Goal: Task Accomplishment & Management: Complete application form

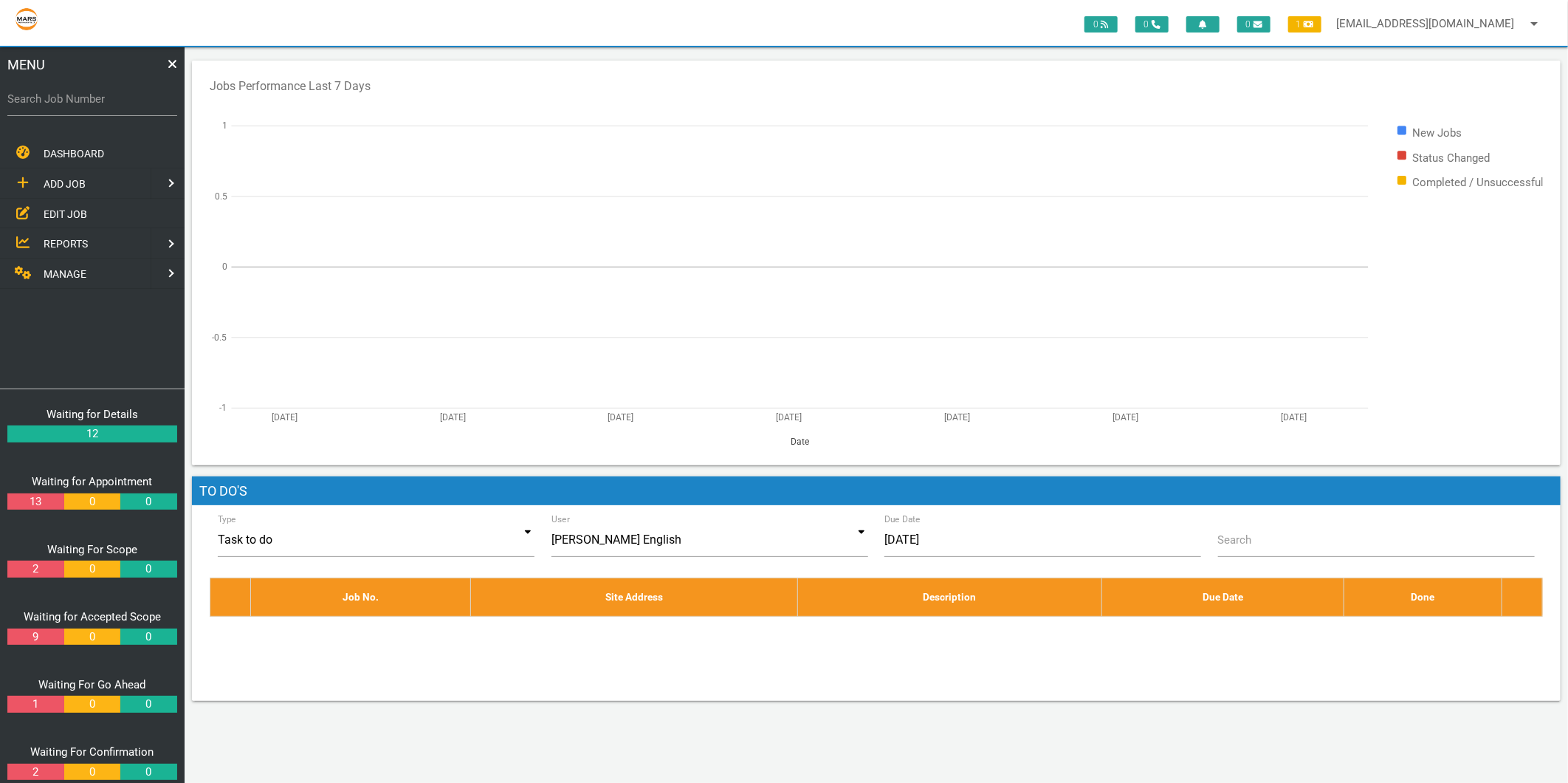
click at [53, 97] on label "Search Job Number" at bounding box center [92, 99] width 170 height 17
click at [53, 97] on input "Search Job Number" at bounding box center [92, 99] width 170 height 34
type input "1749"
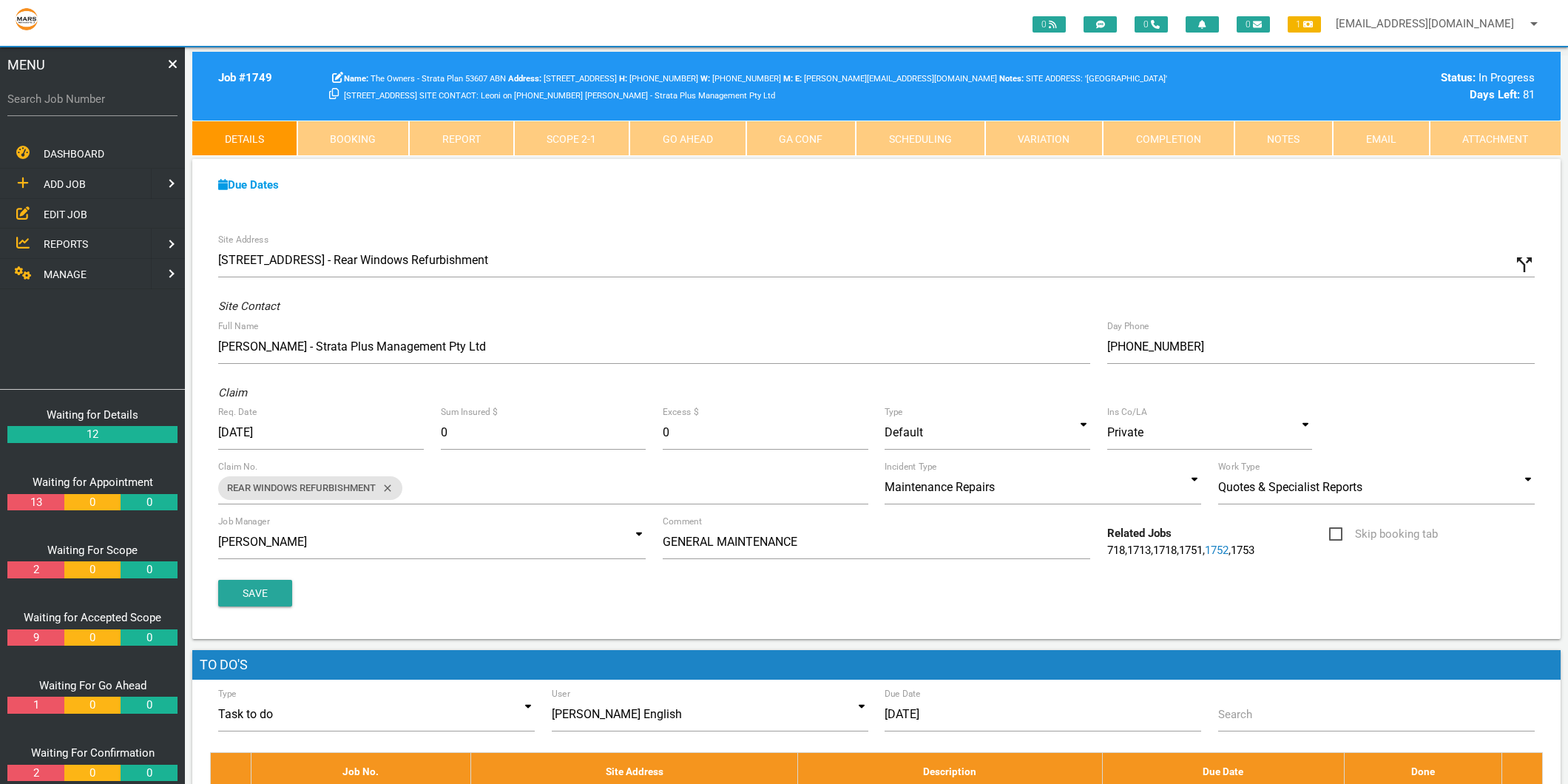
click at [68, 92] on label "Search Job Number" at bounding box center [93, 99] width 170 height 17
click at [68, 92] on input "Search Job Number" at bounding box center [93, 99] width 170 height 34
type input "1781"
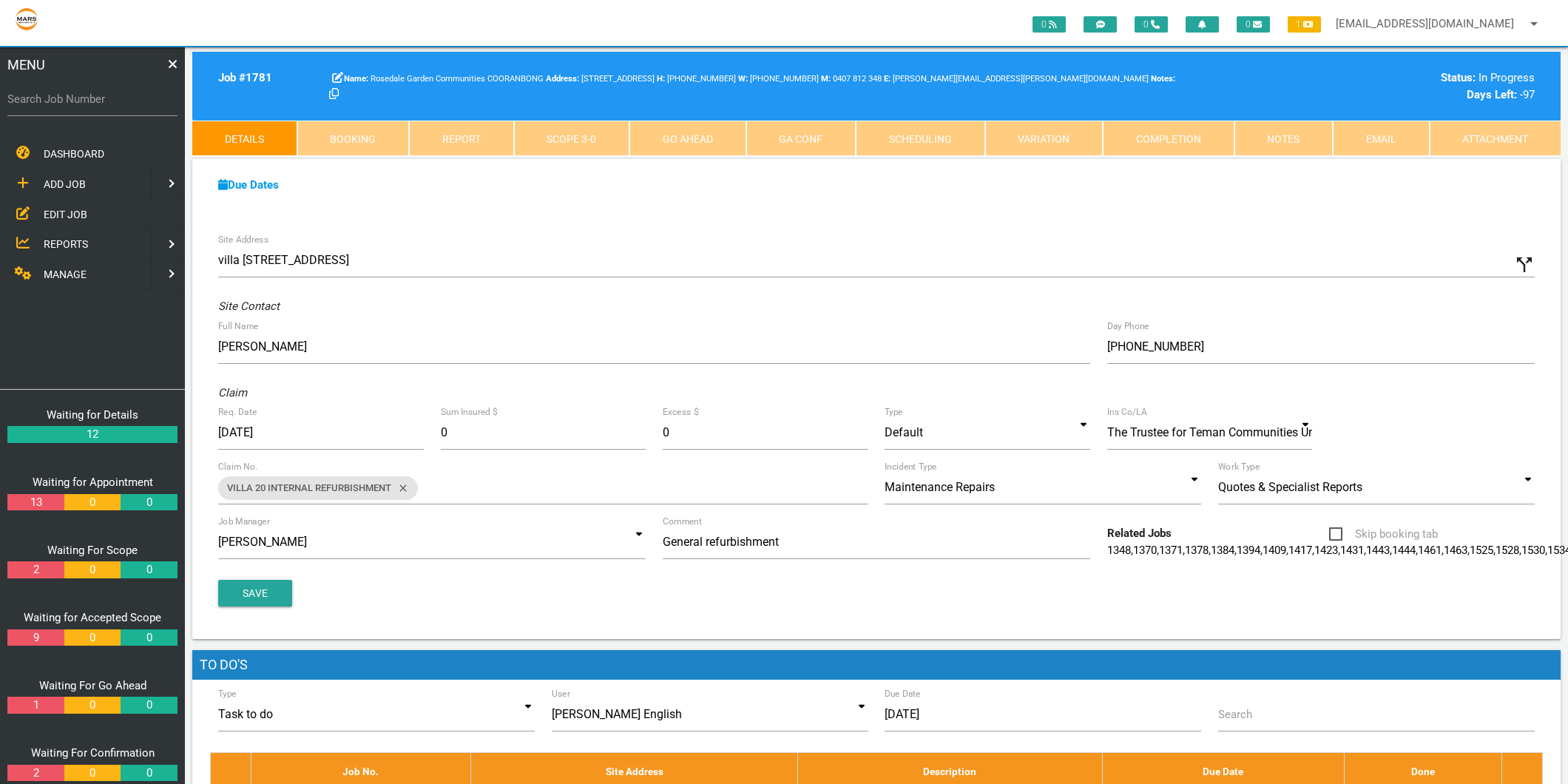
click at [1195, 138] on link "Completion" at bounding box center [1168, 138] width 132 height 36
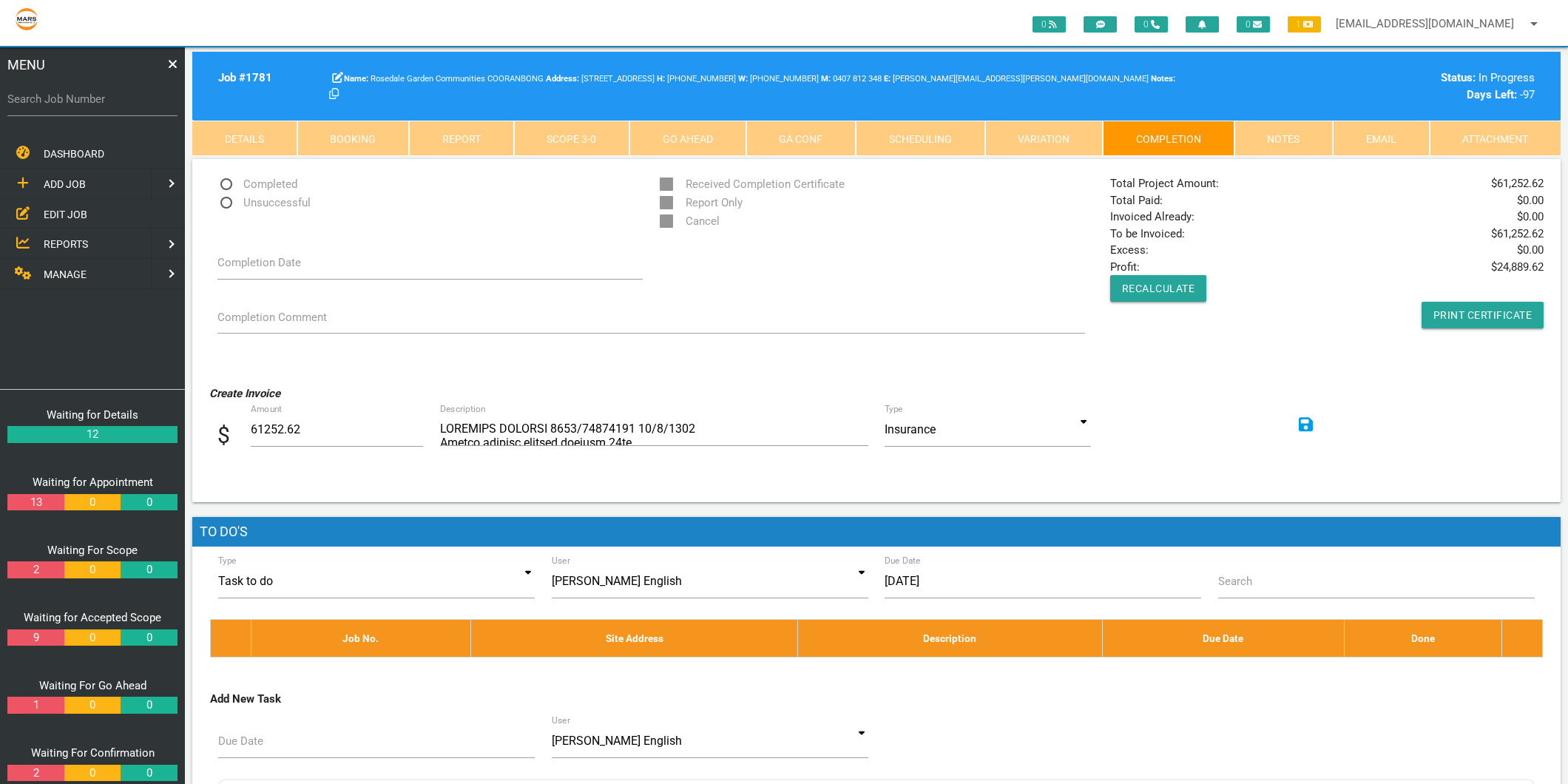
click at [558, 127] on link "Scope 3 - 0" at bounding box center [572, 138] width 116 height 36
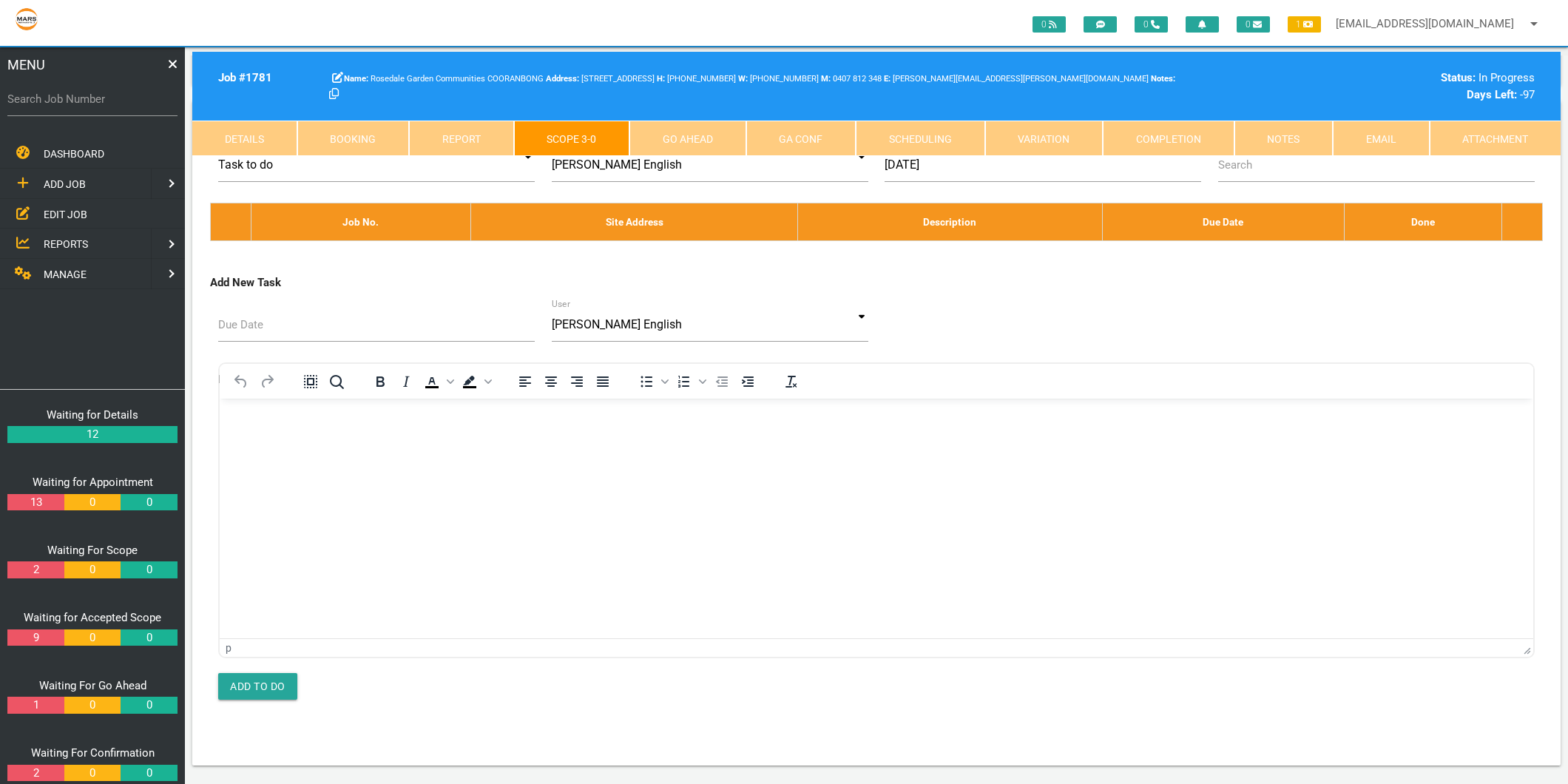
scroll to position [8627, 0]
type textarea "FRISCO GARDEN & CONCRETE INVOICE 113448 11/7/25 R/mix 25/20 1.3m"
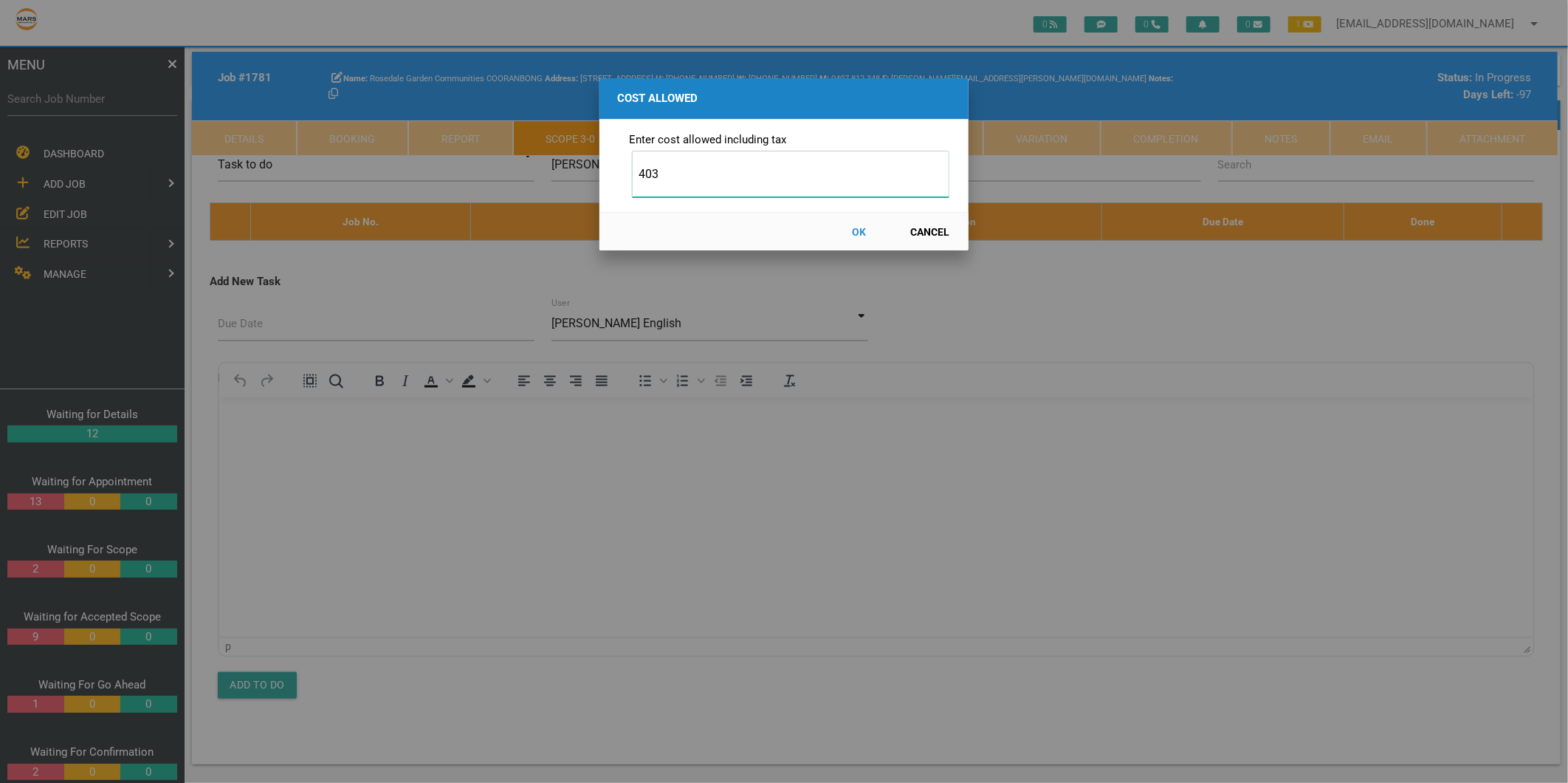
type input "403"
click at [858, 231] on button "OK" at bounding box center [859, 232] width 65 height 25
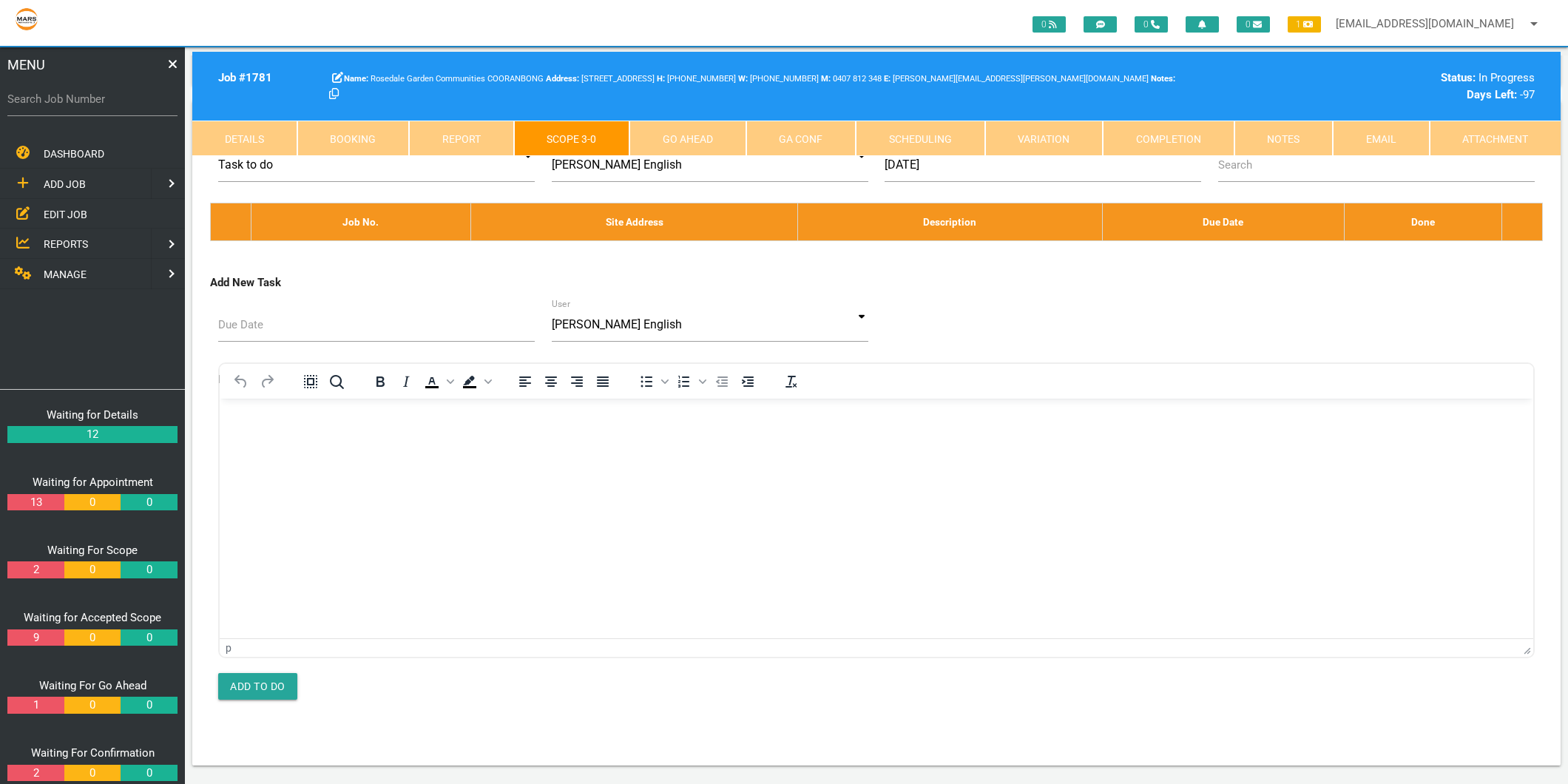
type textarea "PAID ON [DATE] CC FRISCO GARDEN & CONCRETE INVOICE 113448 [DATE] R/mix 25/20 1.…"
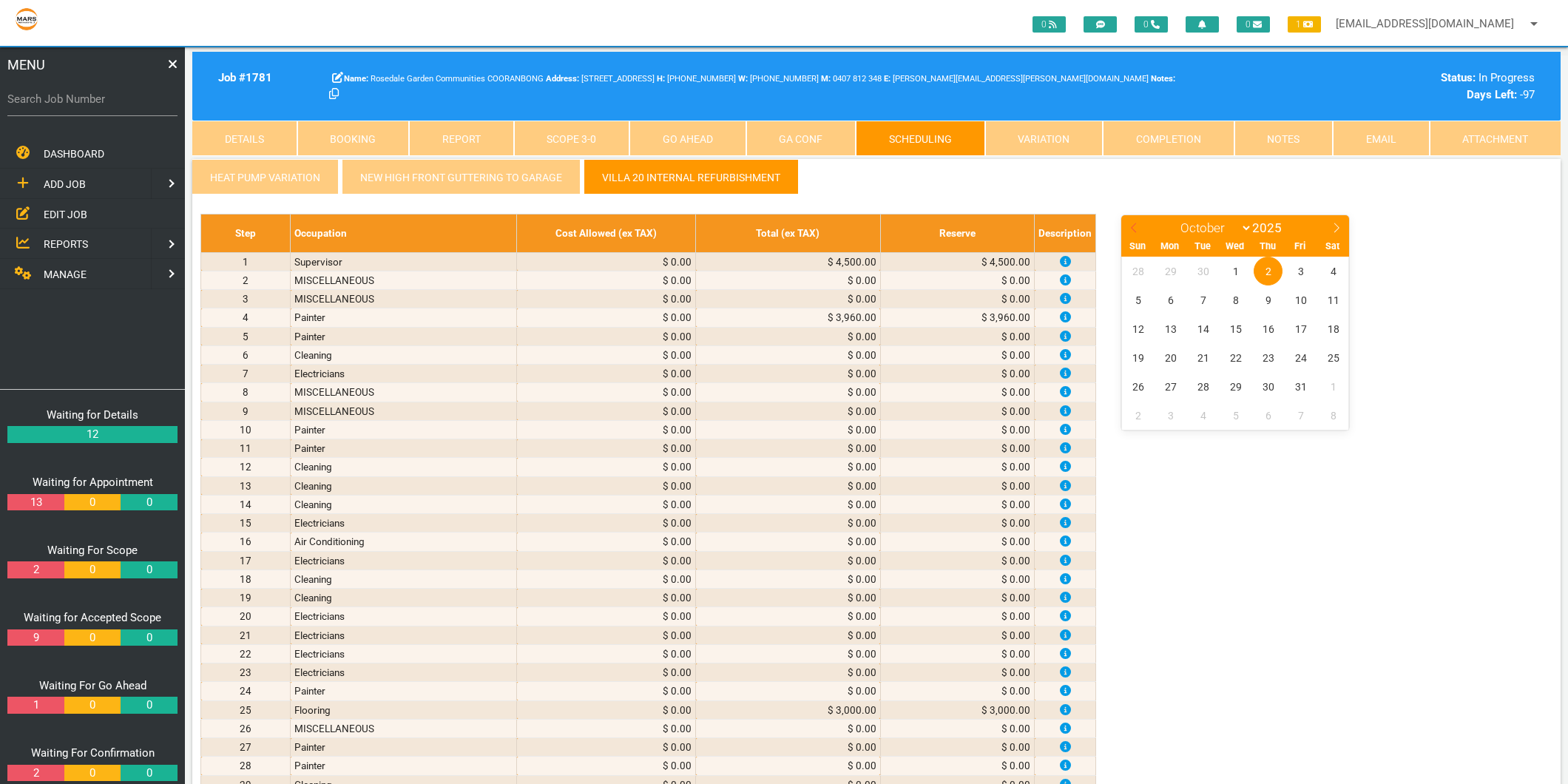
click at [1135, 226] on icon at bounding box center [1133, 228] width 10 height 10
select select "6"
click at [1299, 299] on span "11" at bounding box center [1300, 300] width 29 height 29
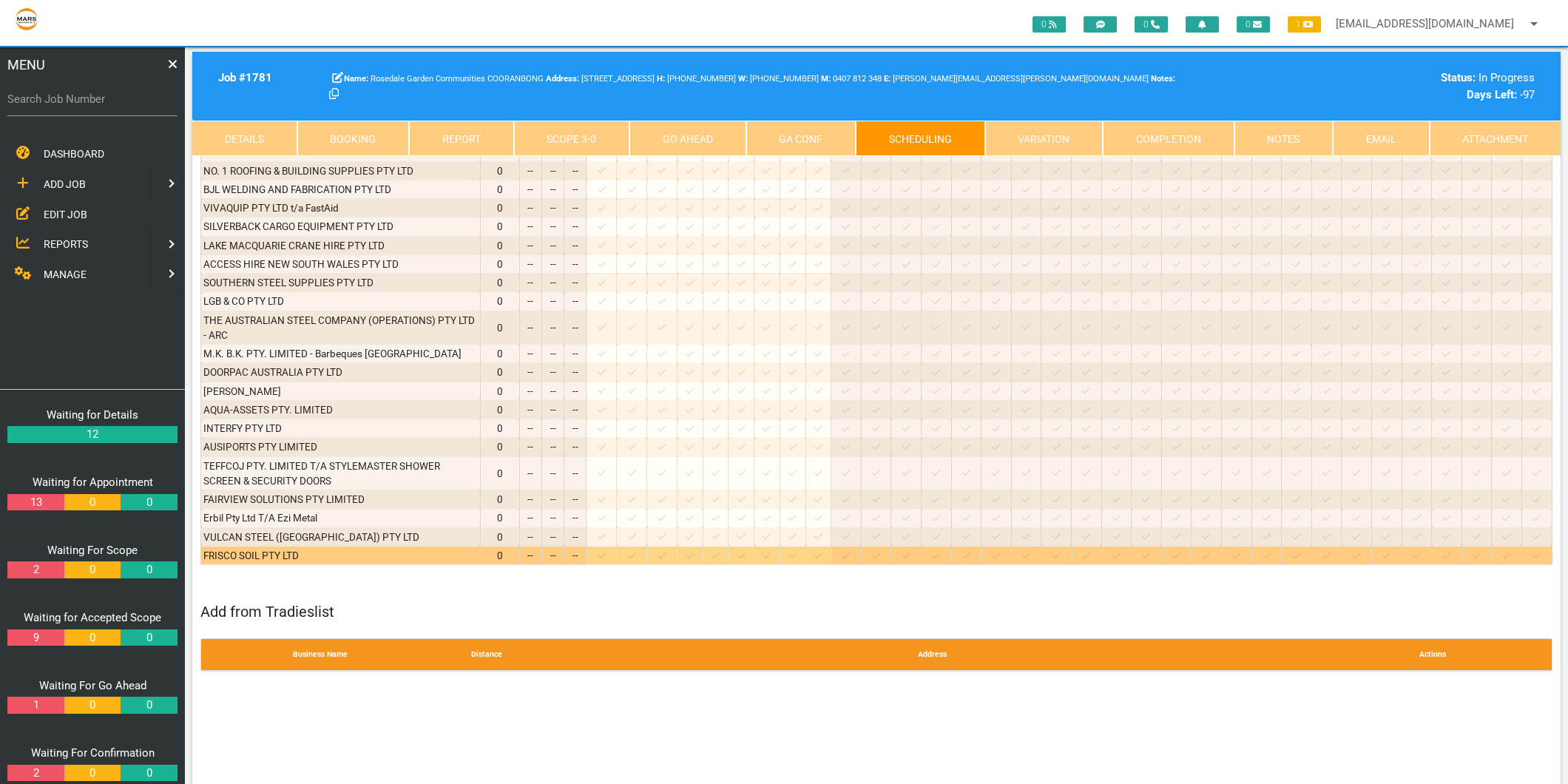
scroll to position [5915, 0]
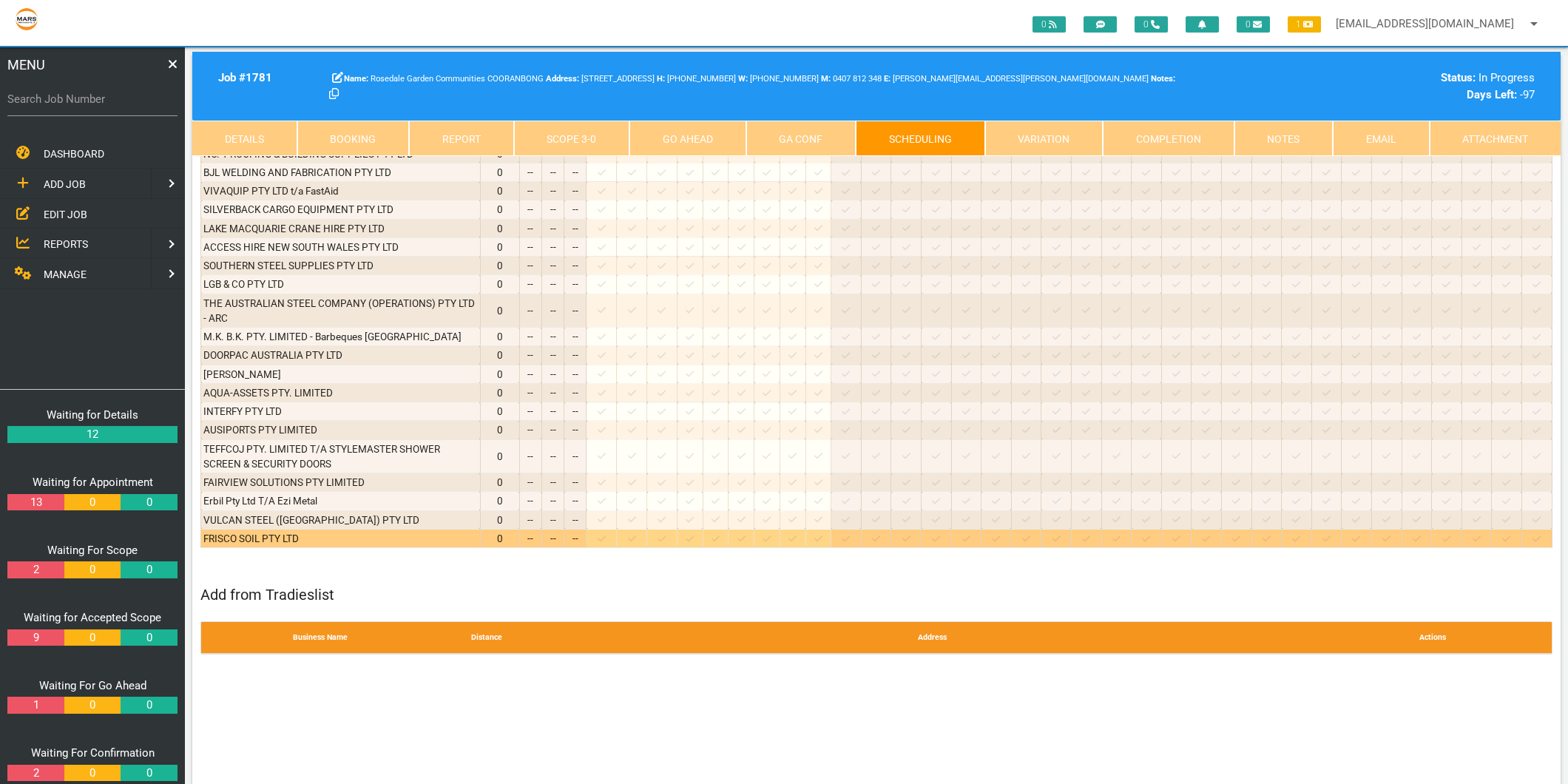
click at [665, 534] on icon at bounding box center [662, 539] width 8 height 9
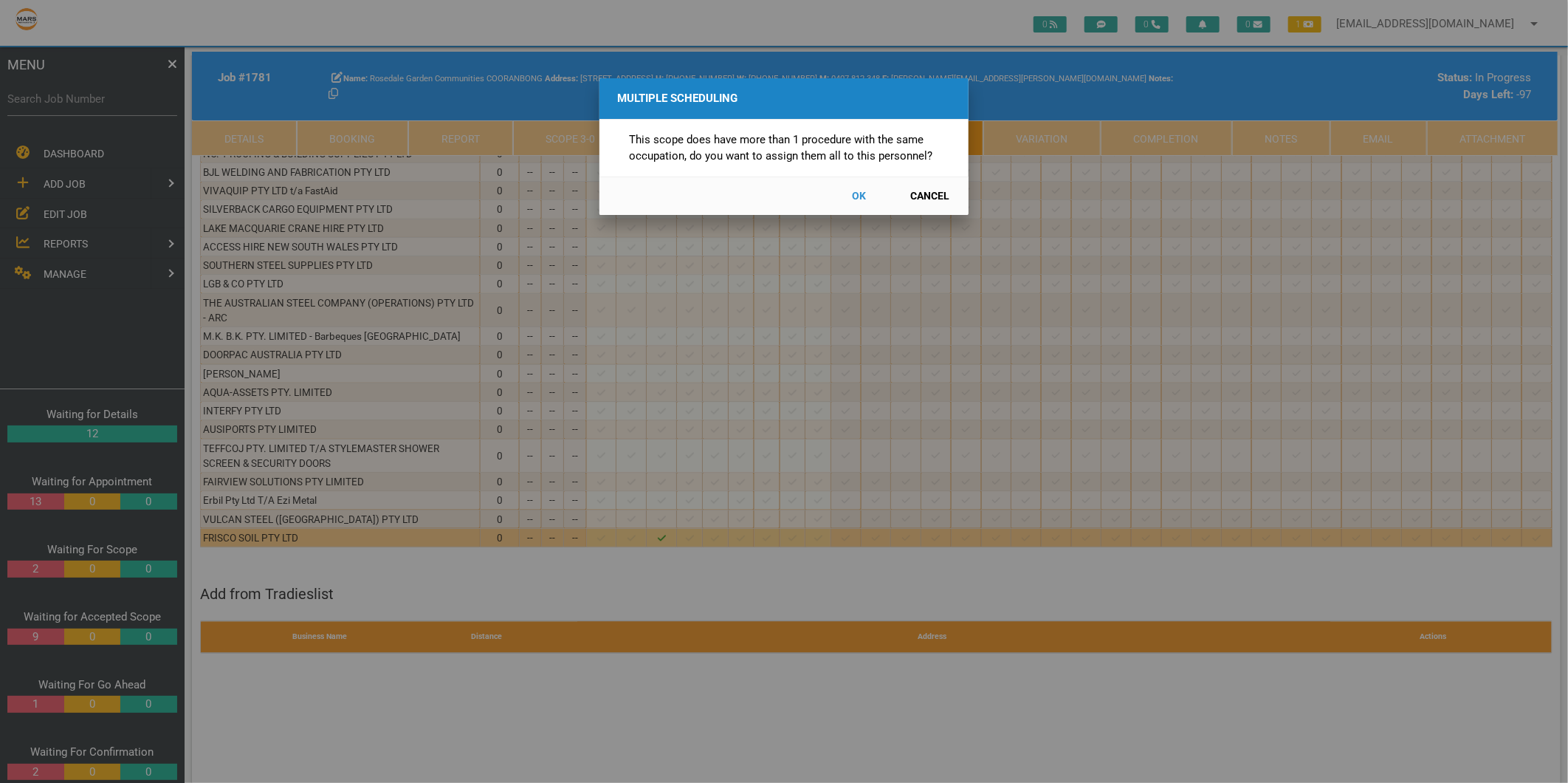
click at [939, 200] on button "Cancel" at bounding box center [930, 196] width 65 height 25
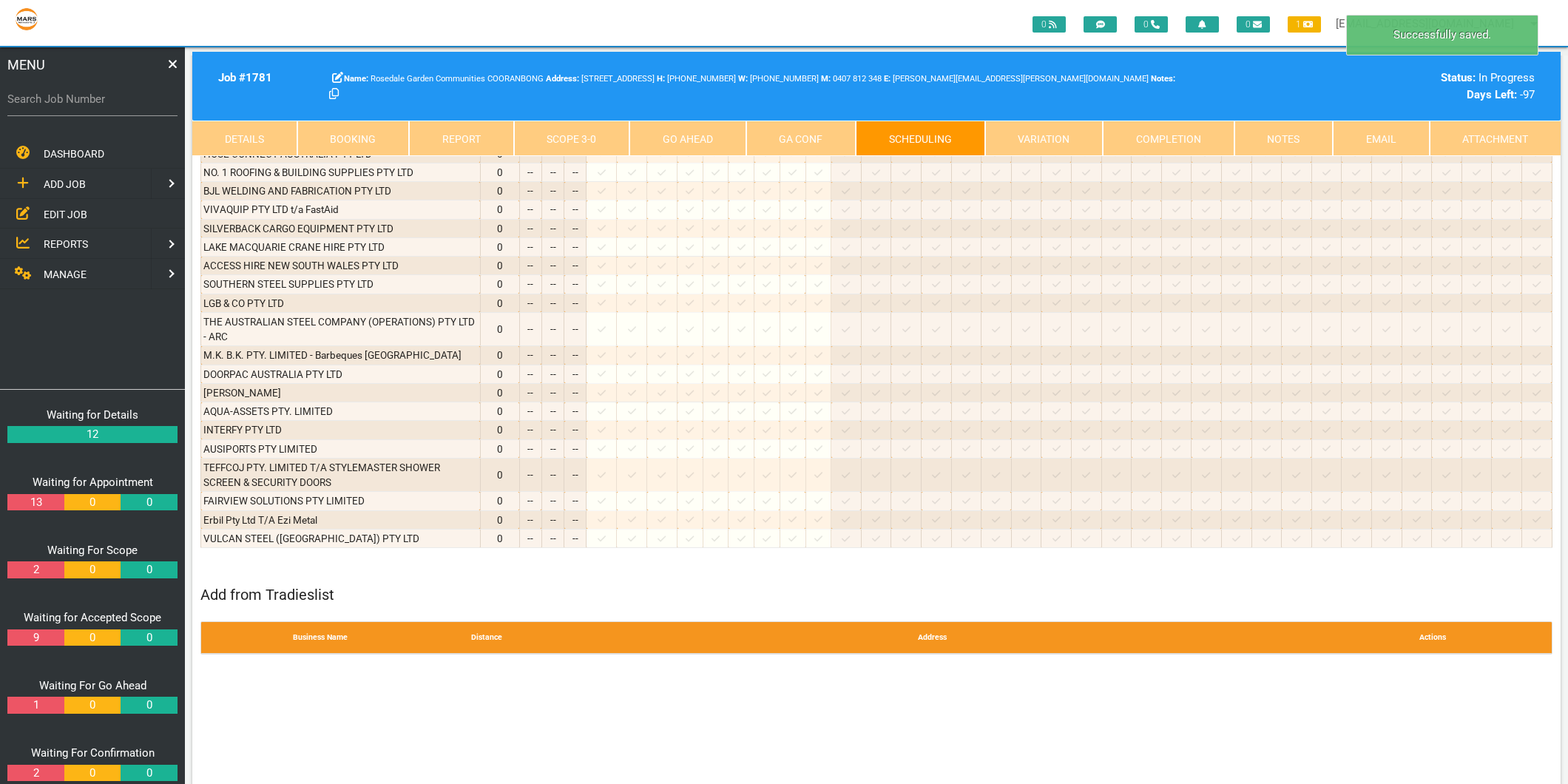
click at [562, 141] on link "Scope 3 - 0" at bounding box center [572, 138] width 116 height 36
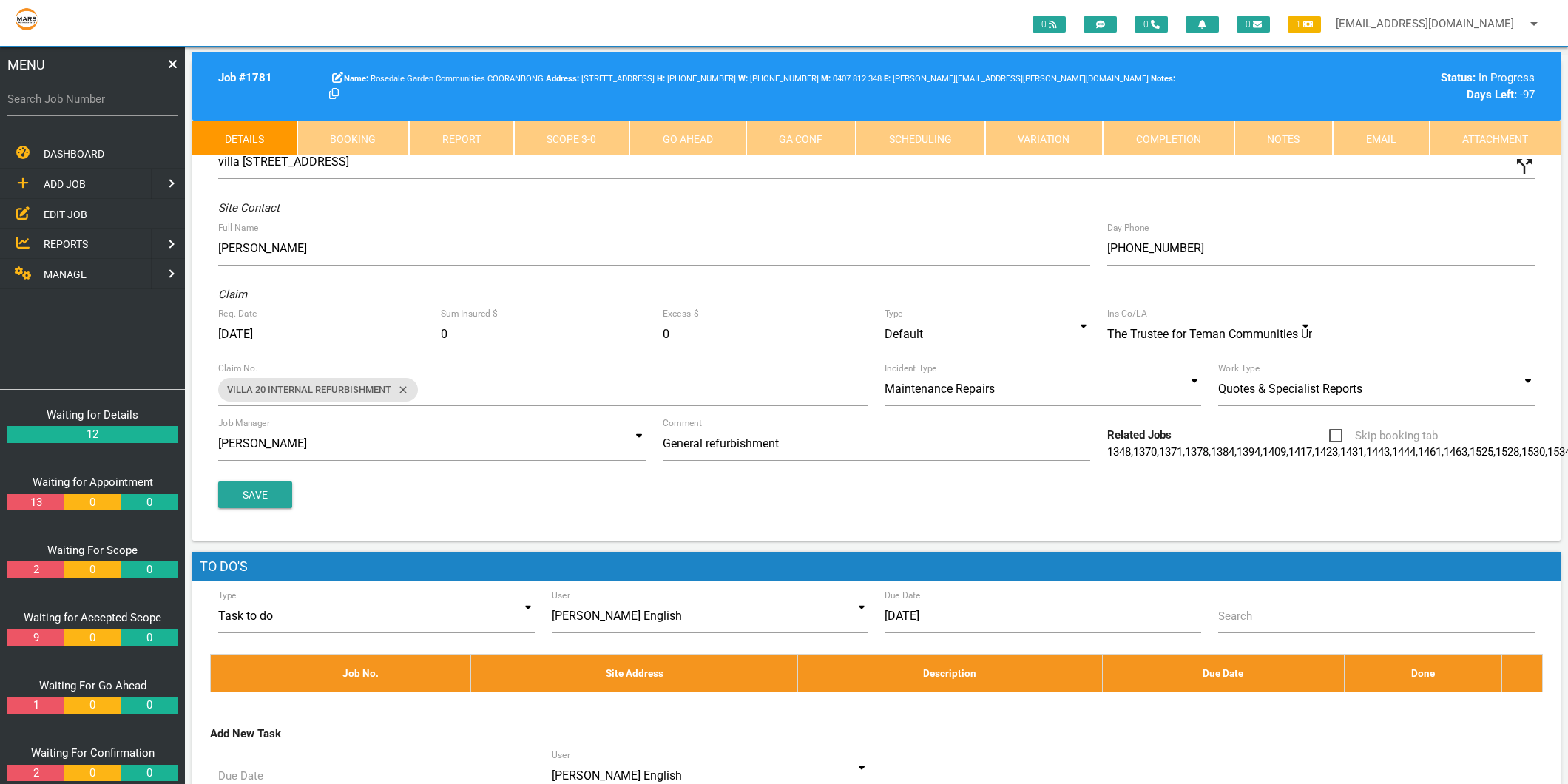
click at [65, 272] on span "MANAGE" at bounding box center [65, 274] width 42 height 12
click at [77, 186] on span "PERSONNEL" at bounding box center [73, 183] width 59 height 12
click at [82, 217] on span "EDIT PERSONNEL" at bounding box center [85, 214] width 83 height 12
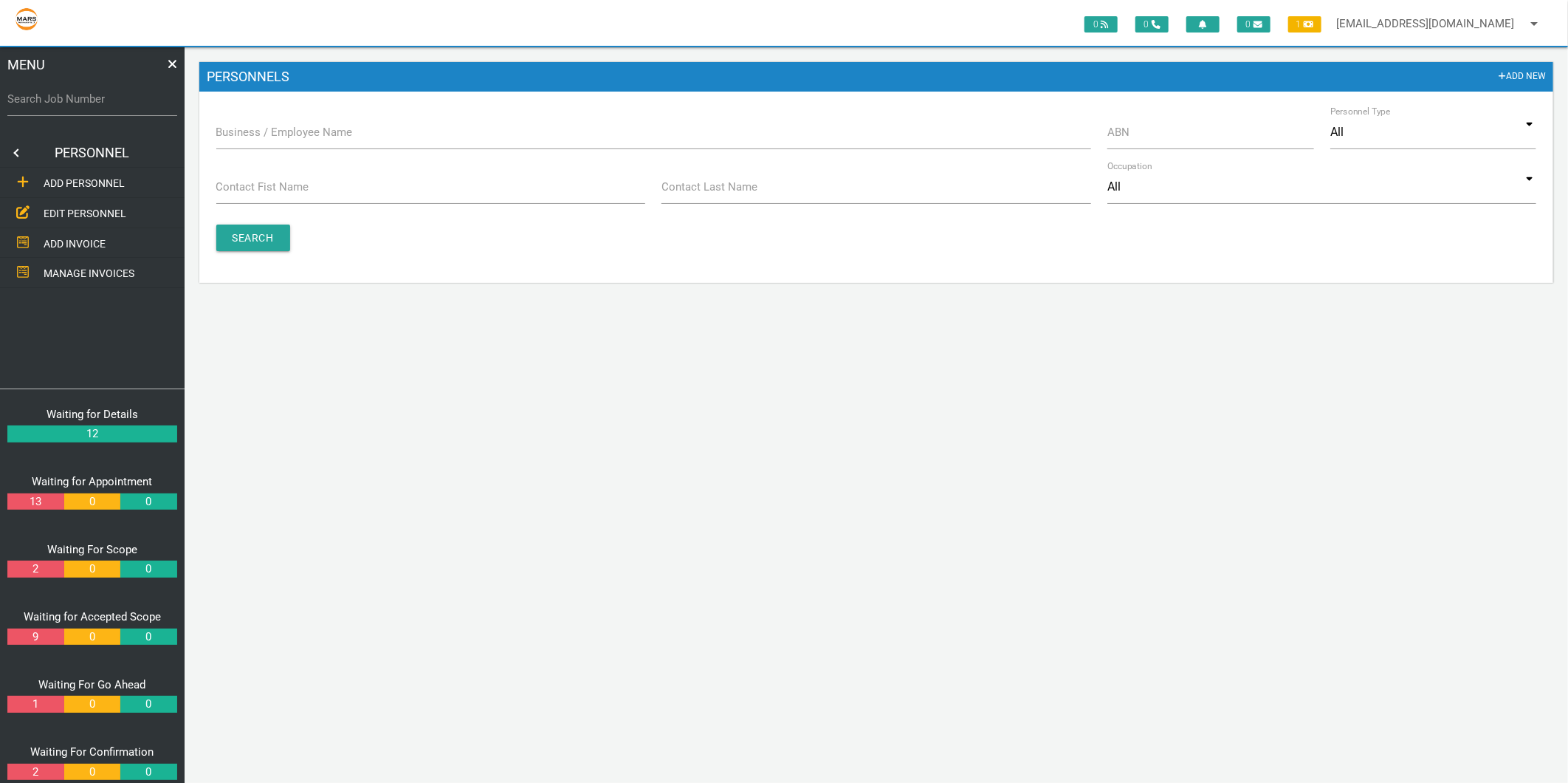
click at [326, 127] on label "Business / Employee Name" at bounding box center [284, 132] width 137 height 17
click at [326, 127] on input "Business / Employee Name" at bounding box center [654, 132] width 875 height 34
type input "Frisco"
click at [241, 233] on input "Search" at bounding box center [253, 238] width 74 height 26
click at [299, 138] on input "Frisco" at bounding box center [654, 132] width 875 height 34
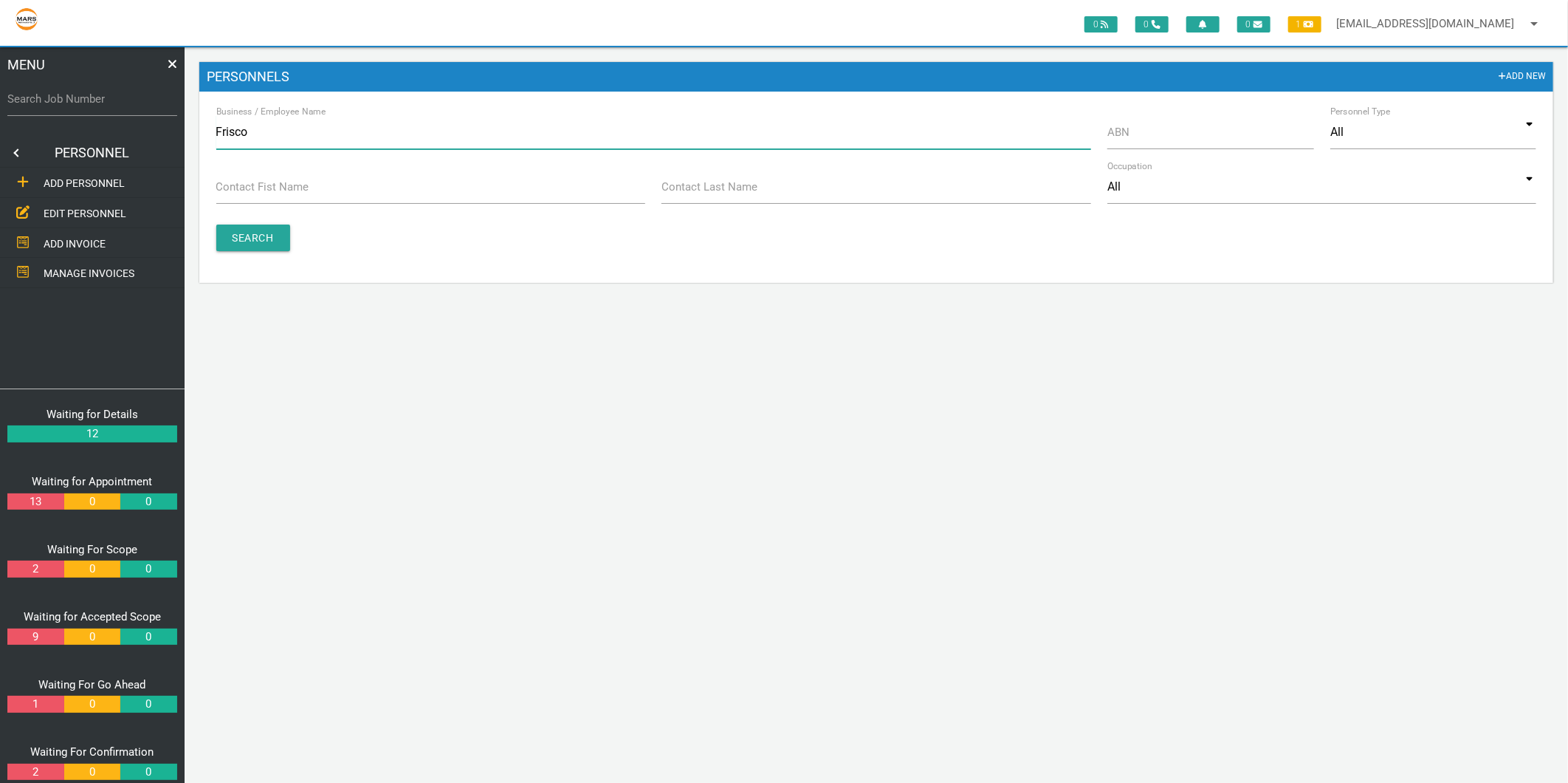
click at [299, 138] on input "Frisco" at bounding box center [654, 132] width 875 height 34
click at [1149, 145] on input "ABN" at bounding box center [1210, 132] width 206 height 34
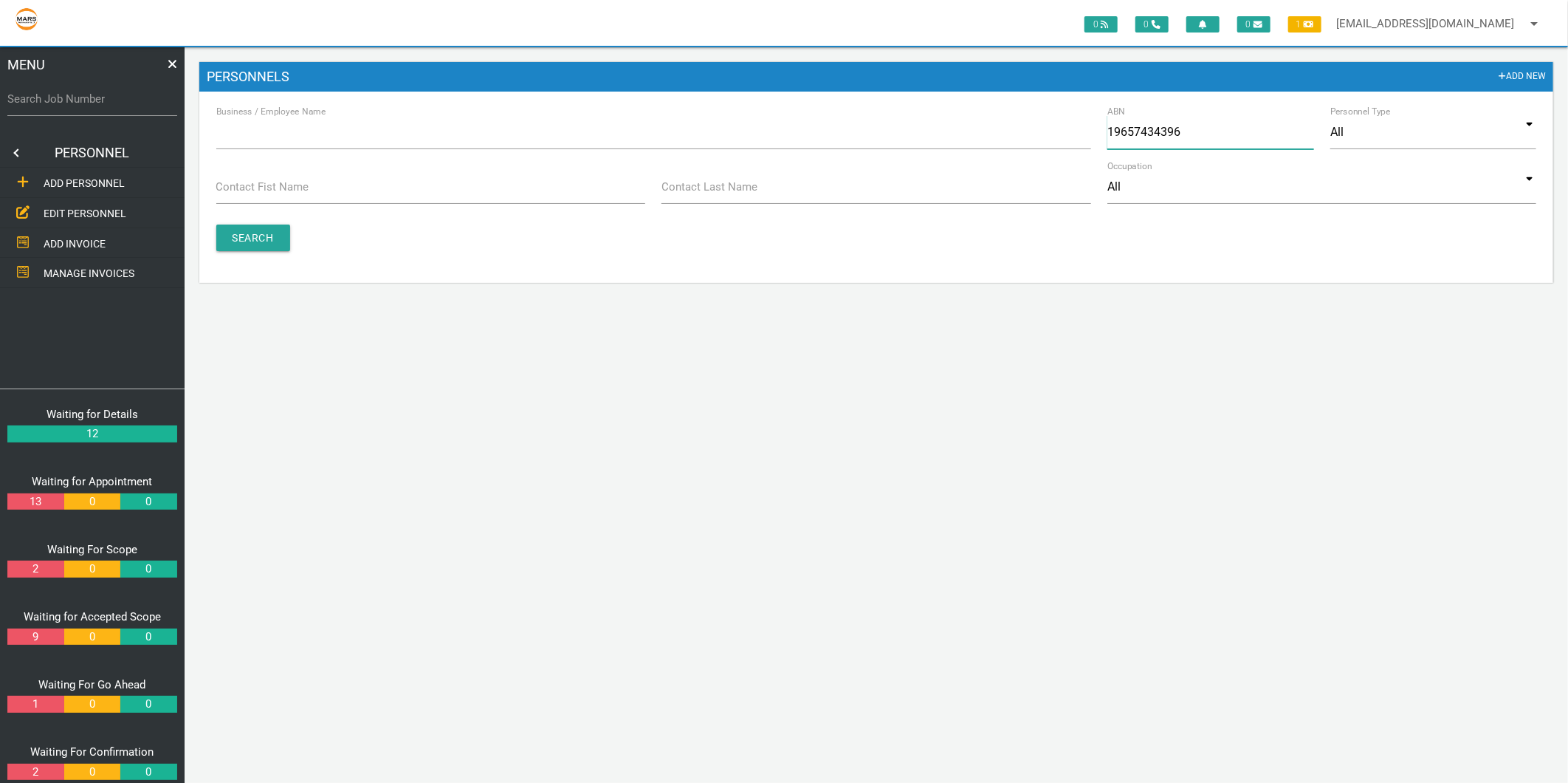
type input "19657434396"
click at [261, 246] on input "Search" at bounding box center [253, 238] width 74 height 26
click at [262, 247] on input "Search" at bounding box center [253, 238] width 74 height 26
click at [77, 177] on span "ADD PERSONNEL" at bounding box center [84, 183] width 81 height 12
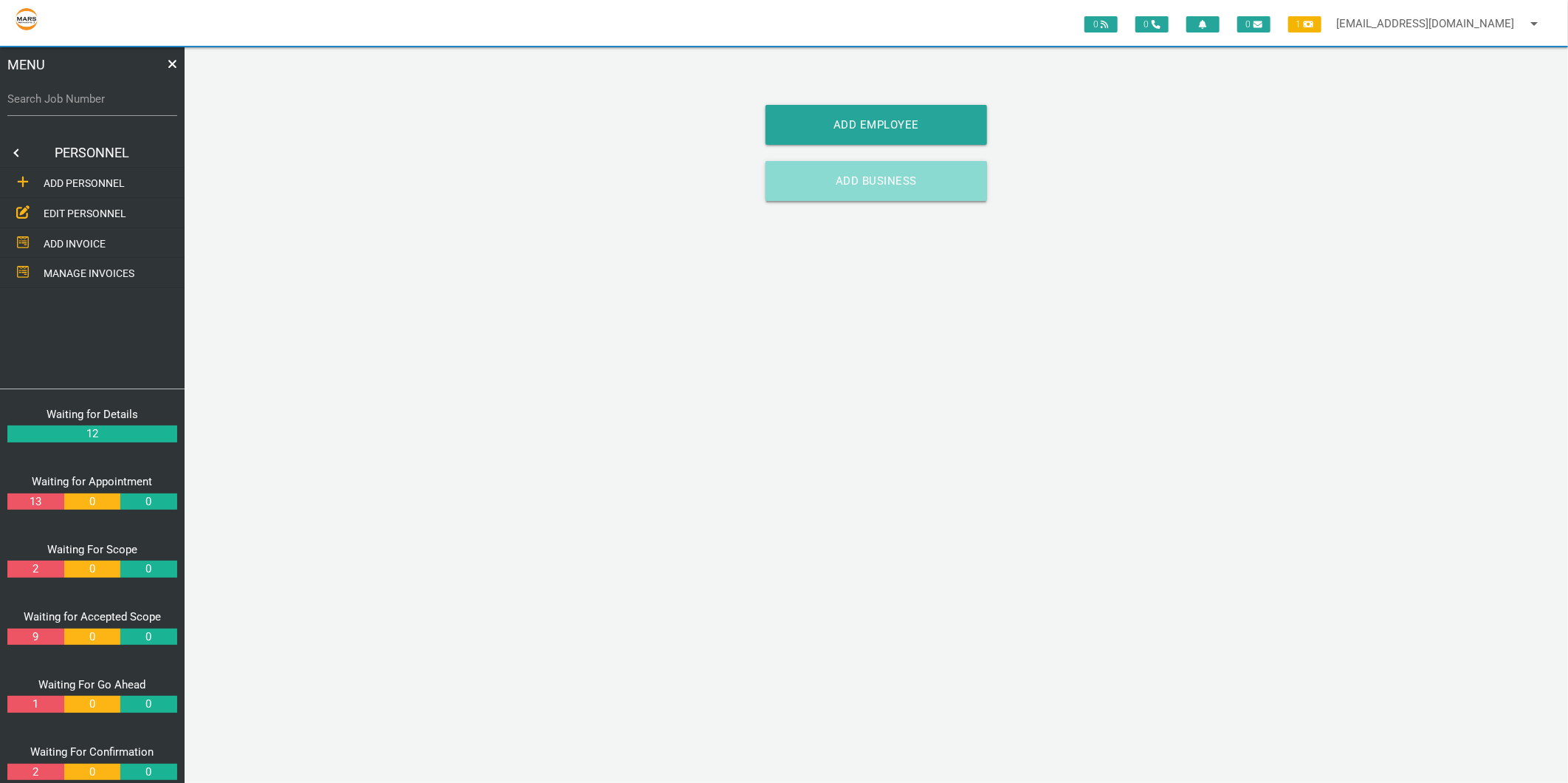
click at [851, 173] on link "Add Business" at bounding box center [876, 181] width 221 height 40
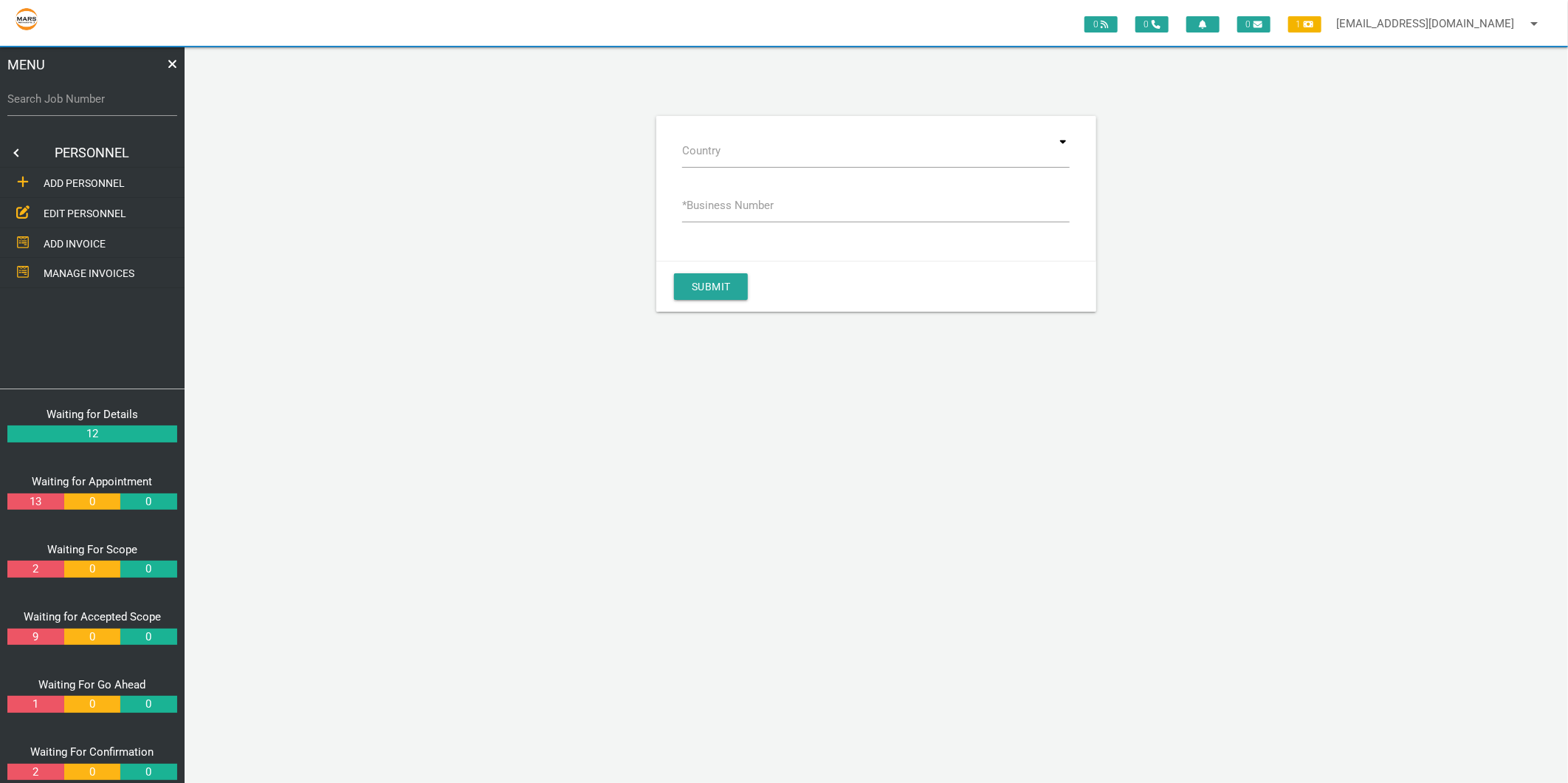
click at [759, 209] on label "* Business Number" at bounding box center [728, 205] width 92 height 17
click at [759, 209] on input "* Business Number" at bounding box center [875, 205] width 388 height 34
type input "19657434396"
click at [706, 285] on button "Submit" at bounding box center [711, 286] width 74 height 26
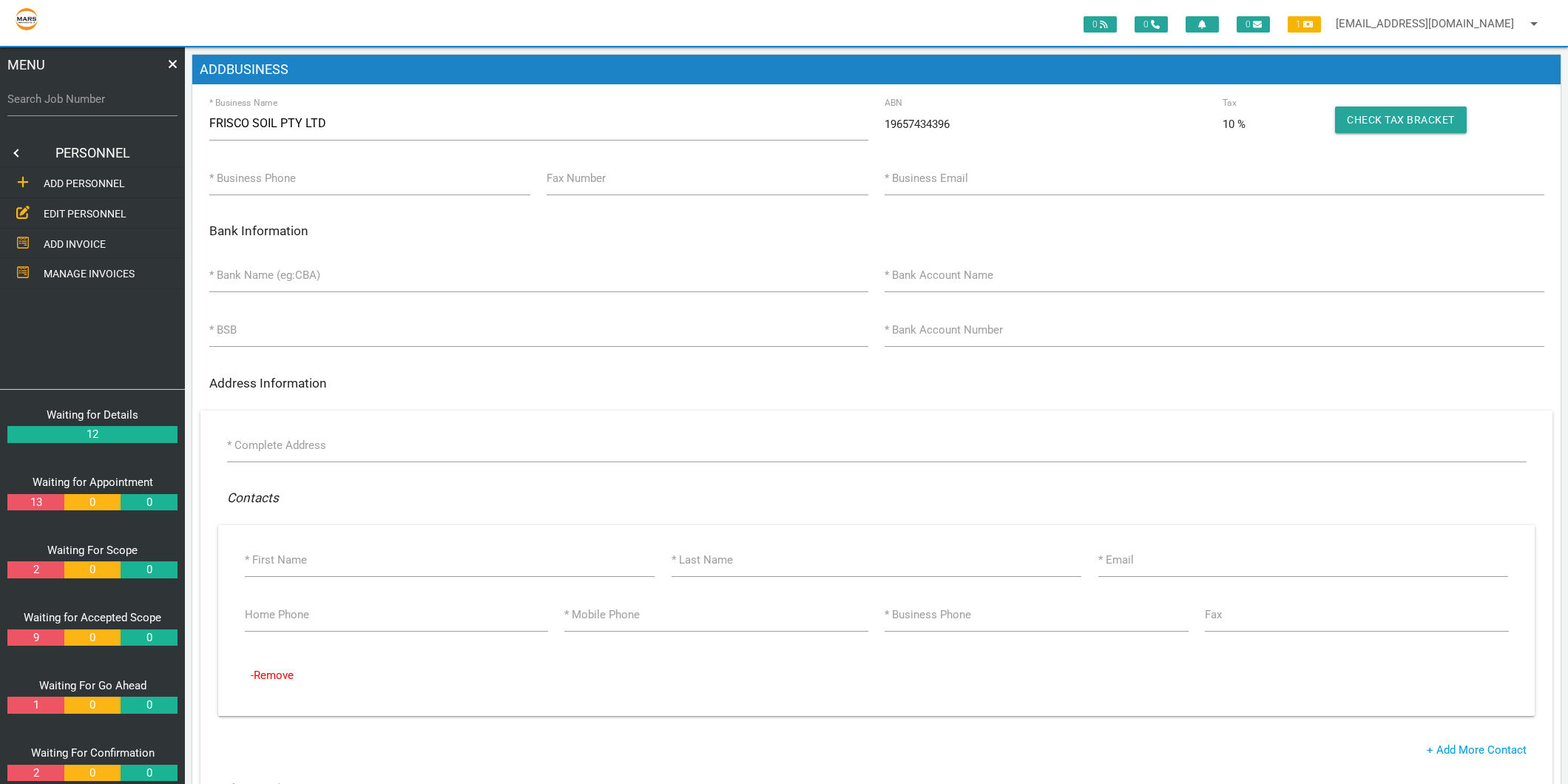
click at [265, 170] on label "* Business Phone" at bounding box center [252, 178] width 87 height 17
click at [265, 170] on input "* Business Phone" at bounding box center [369, 178] width 321 height 34
type input "(02) 4977 1123"
click at [932, 185] on label "* Business Email" at bounding box center [926, 178] width 83 height 17
click at [932, 185] on input "* Business Email" at bounding box center [1214, 178] width 659 height 34
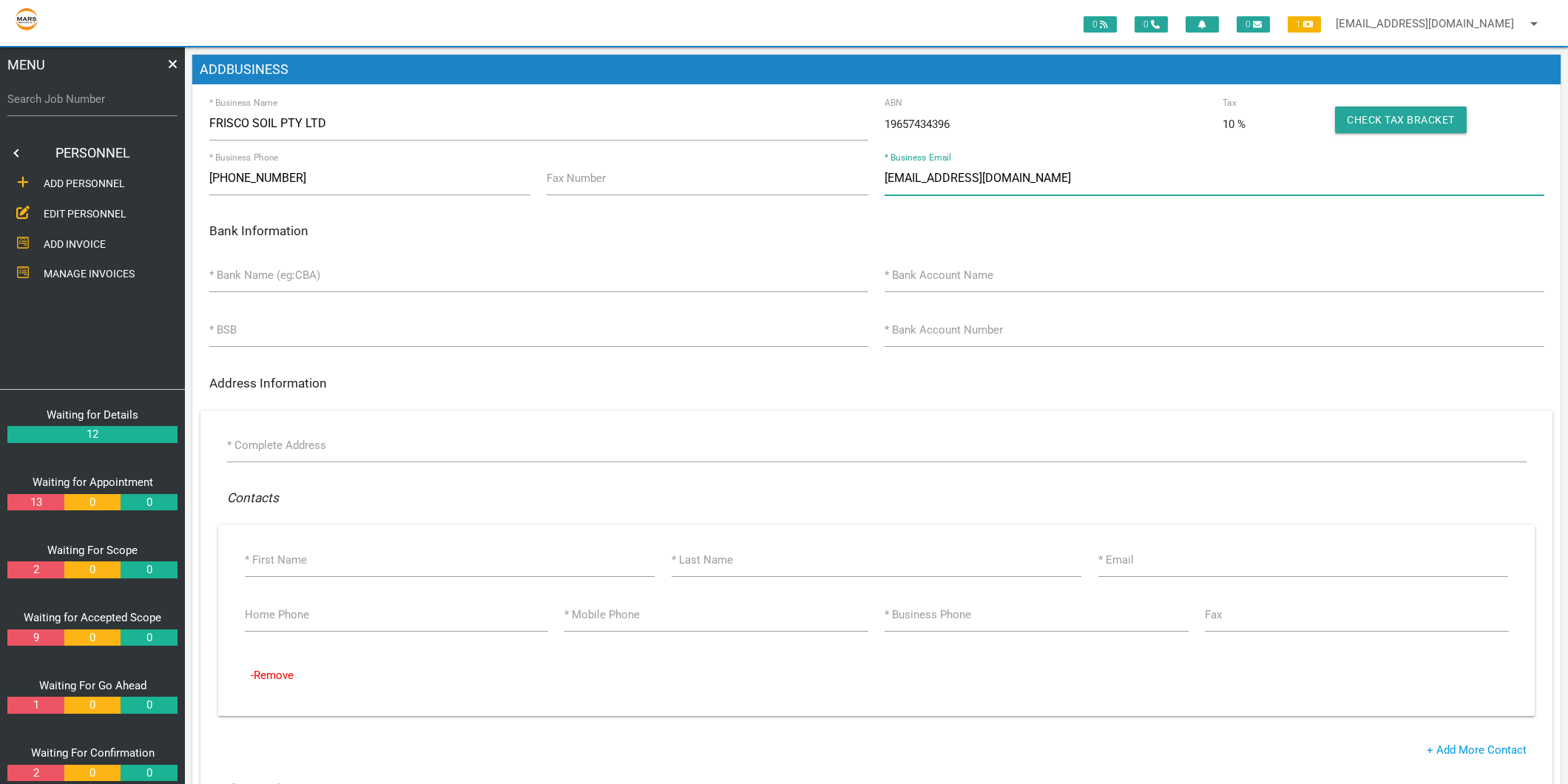
type input "info@friscogarden.com.au"
click at [307, 268] on label "* Bank Name (eg:CBA)" at bounding box center [264, 275] width 111 height 17
click at [307, 268] on input "* Bank Name (eg:CBA)" at bounding box center [539, 275] width 659 height 34
type input "Not applicable"
type input "Frisco"
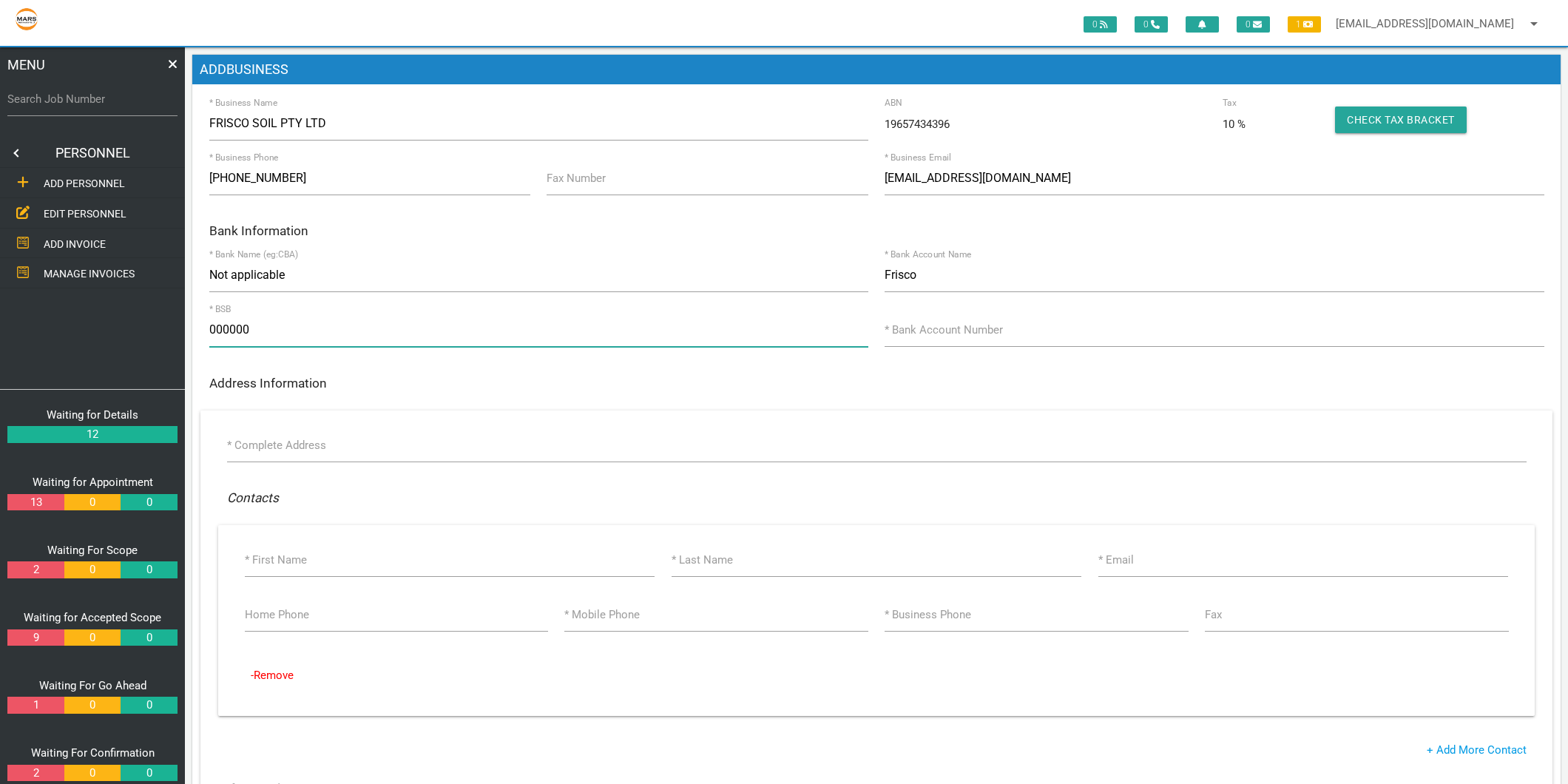
type input "000000"
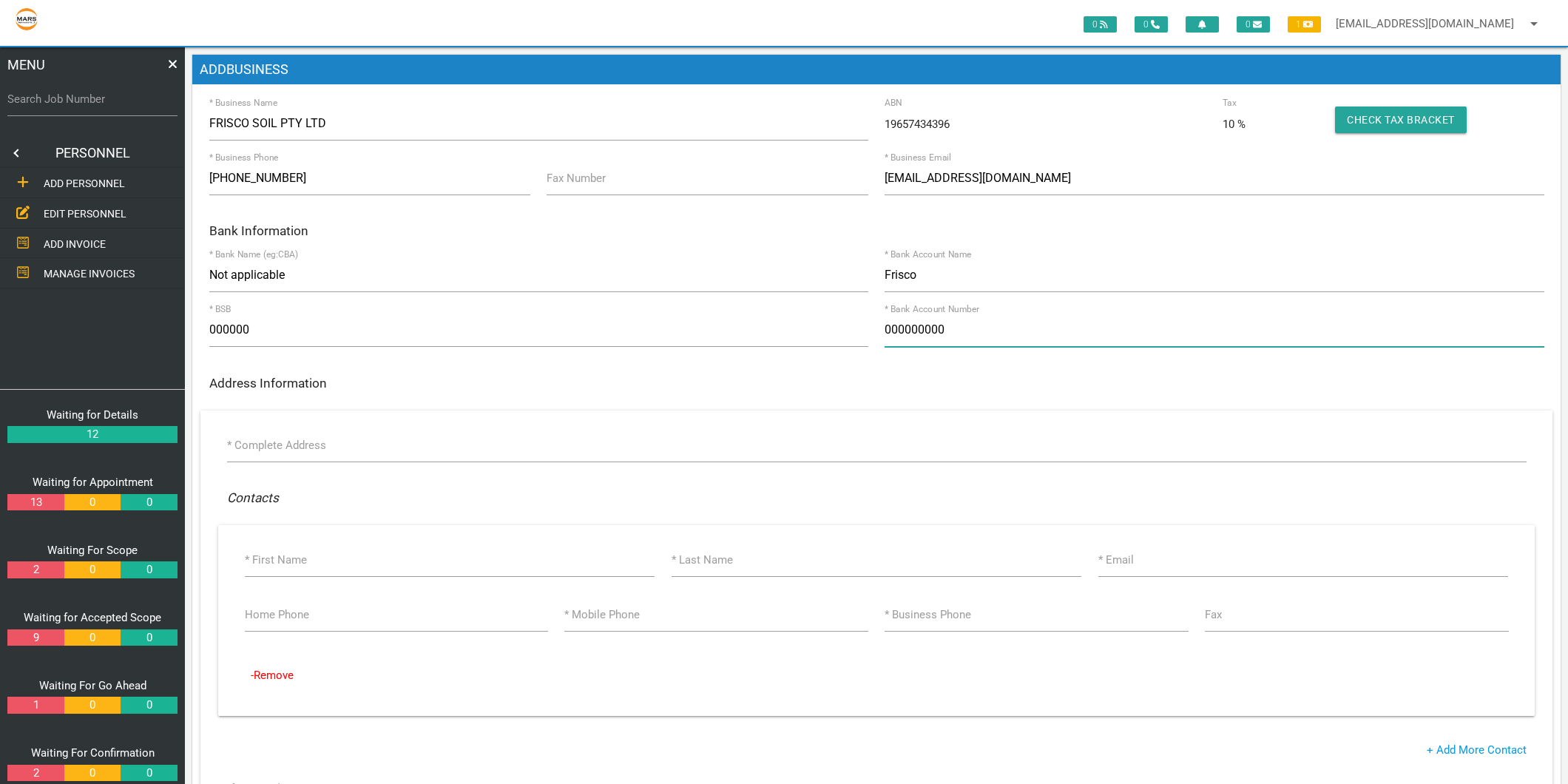
type input "000000000"
click at [270, 437] on label "* Complete Address" at bounding box center [276, 445] width 99 height 17
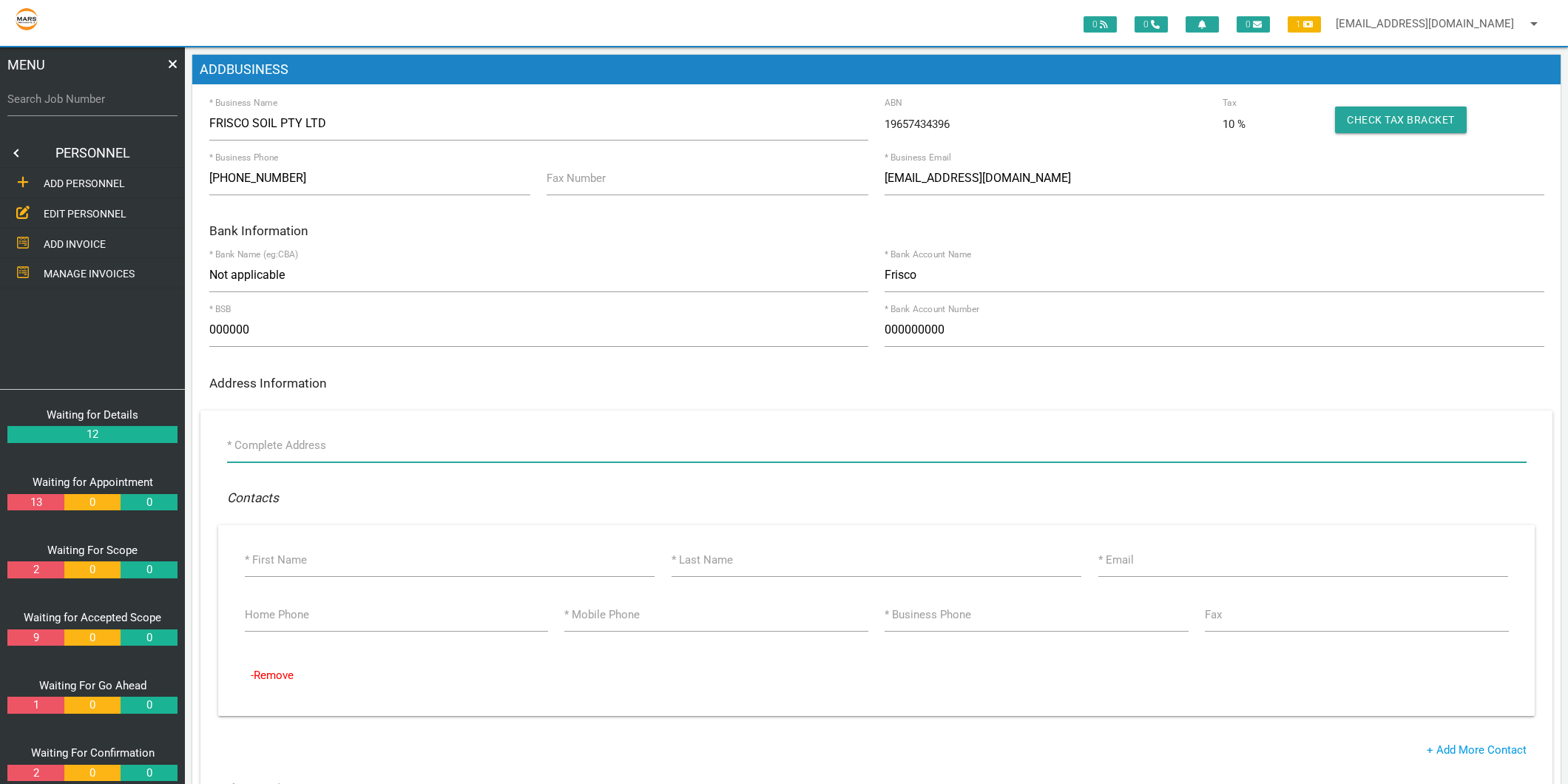
click at [270, 437] on input "* Complete Address" at bounding box center [877, 445] width 1300 height 34
click at [266, 444] on input "* Complete Address" at bounding box center [877, 445] width 1300 height 34
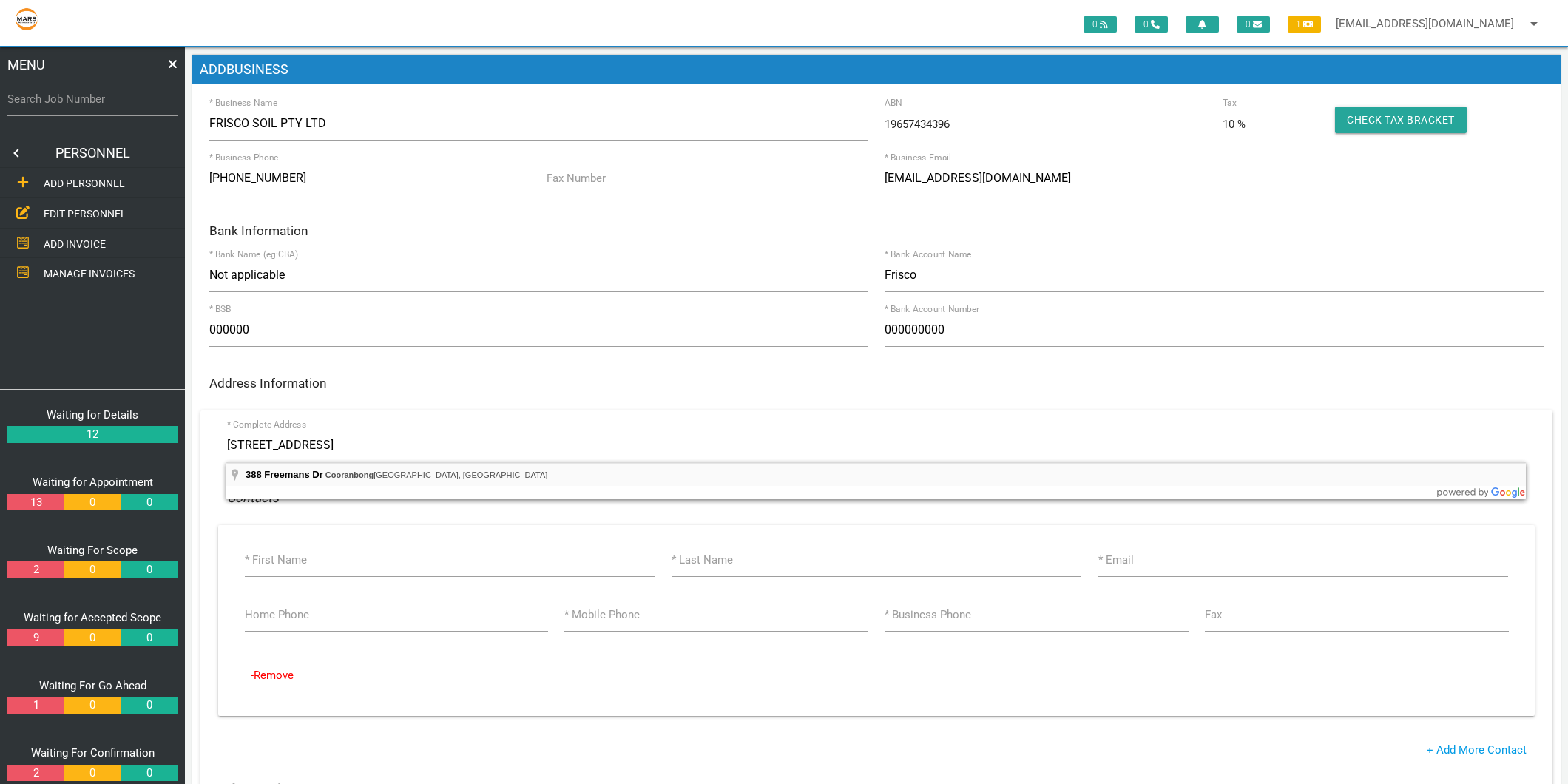
type input "388 Freemans Dr, Cooranbong NSW 2265, Australia"
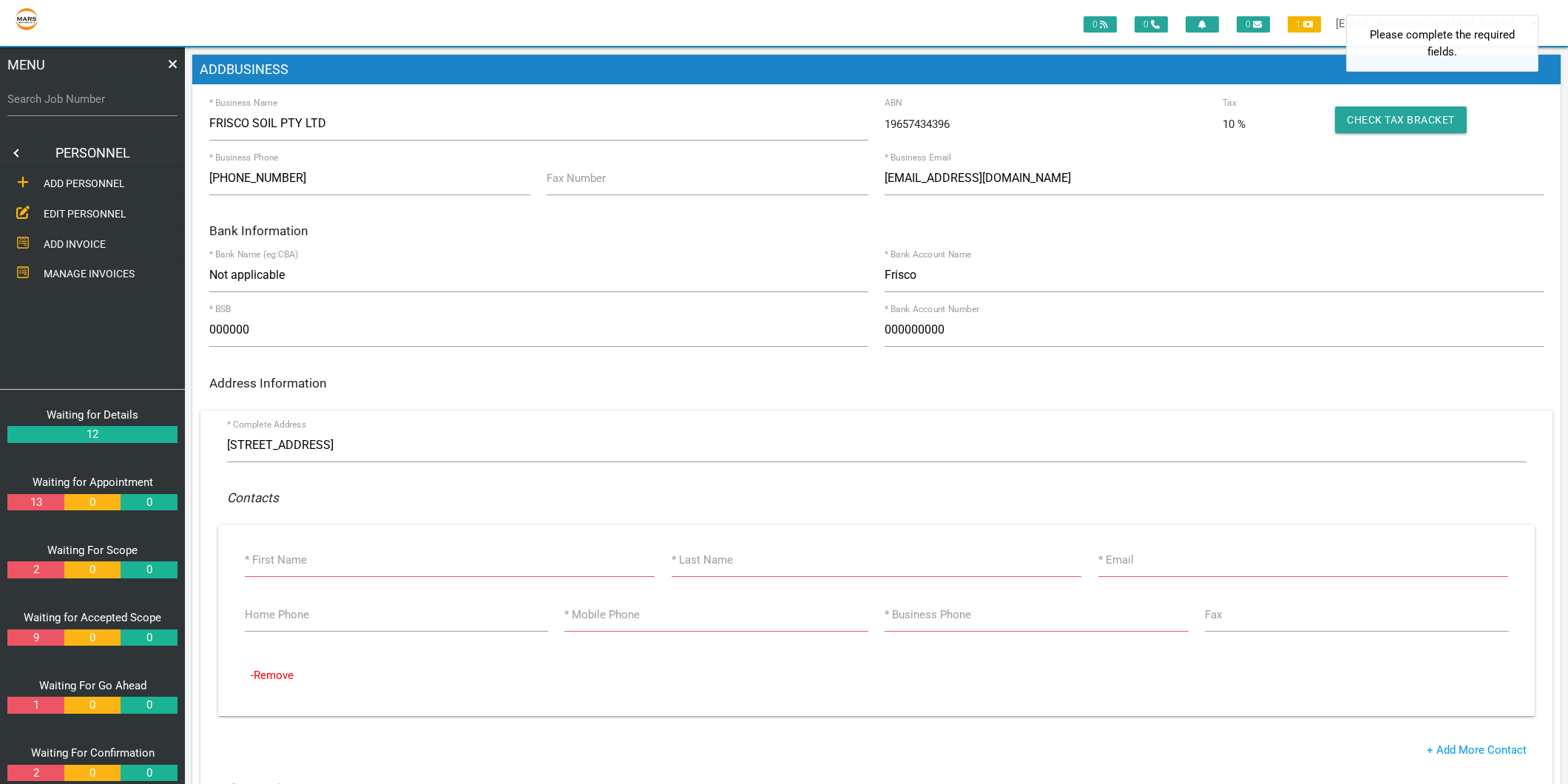
click at [298, 557] on label "* First Name" at bounding box center [275, 560] width 62 height 17
click at [298, 557] on input "* First Name" at bounding box center [449, 560] width 410 height 34
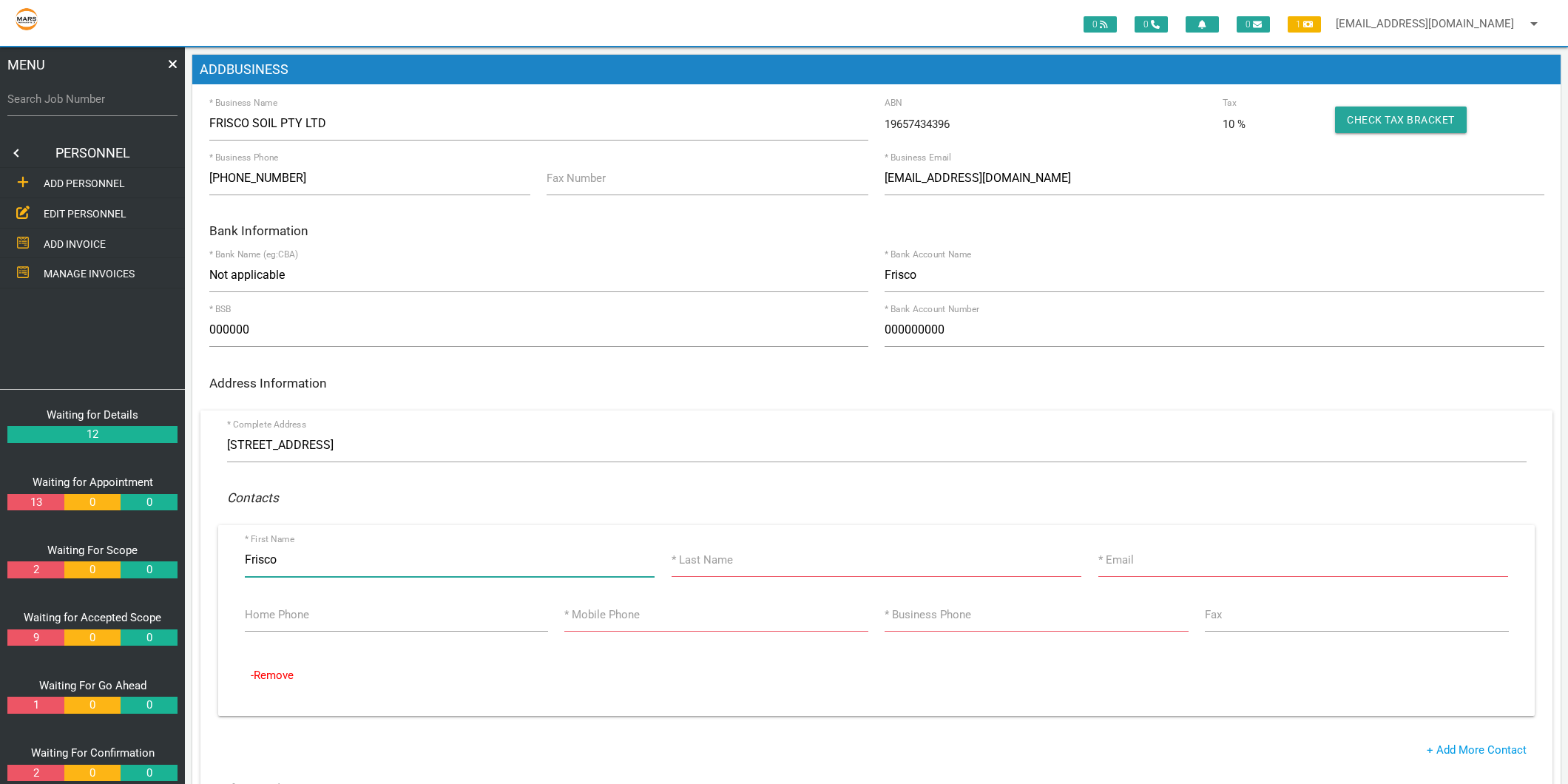
type input "Frisco"
type input "l"
type input "L"
type input "Garden"
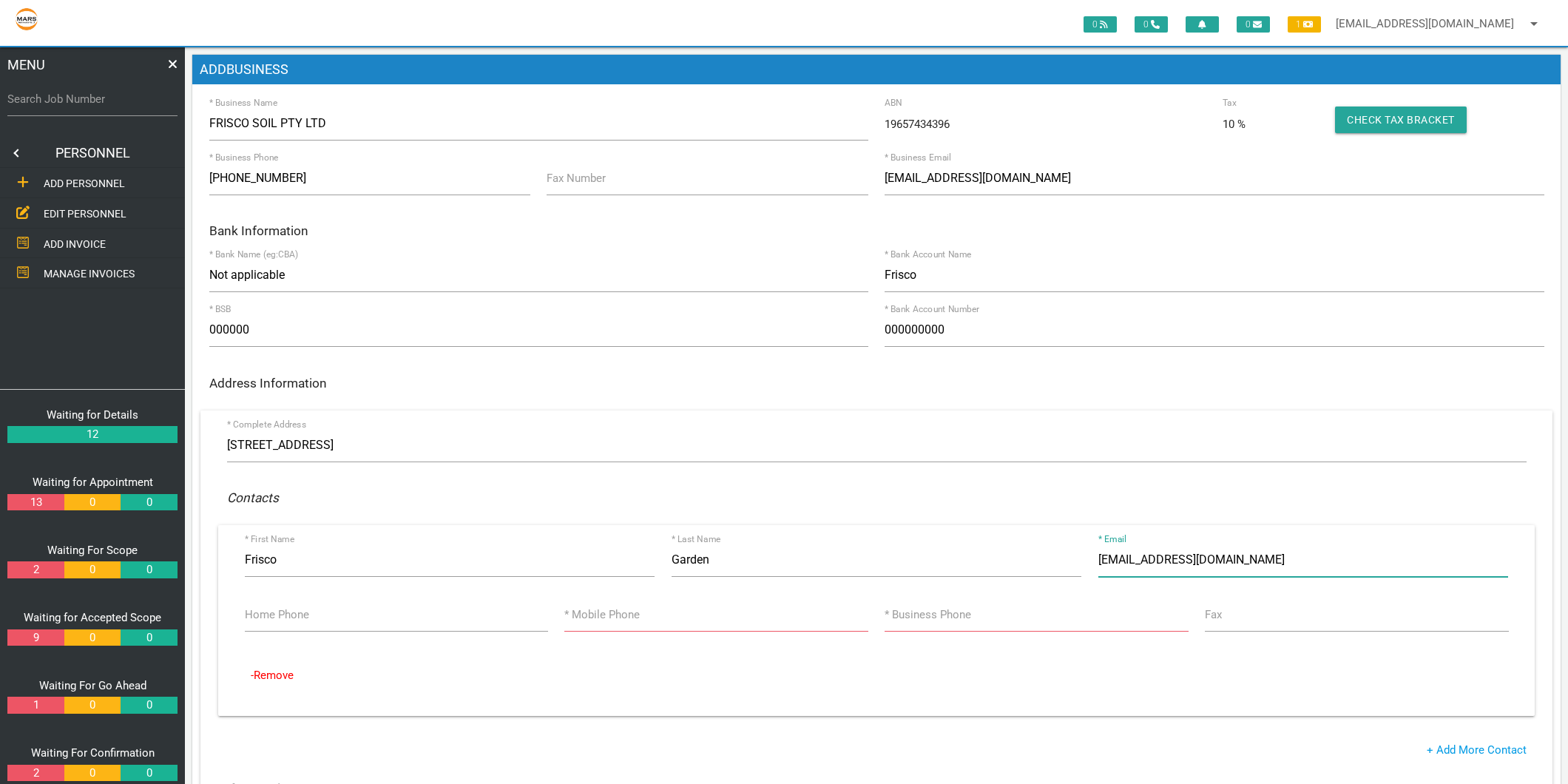
type input "info@friscogarden.com.au"
type input "0249 771 123"
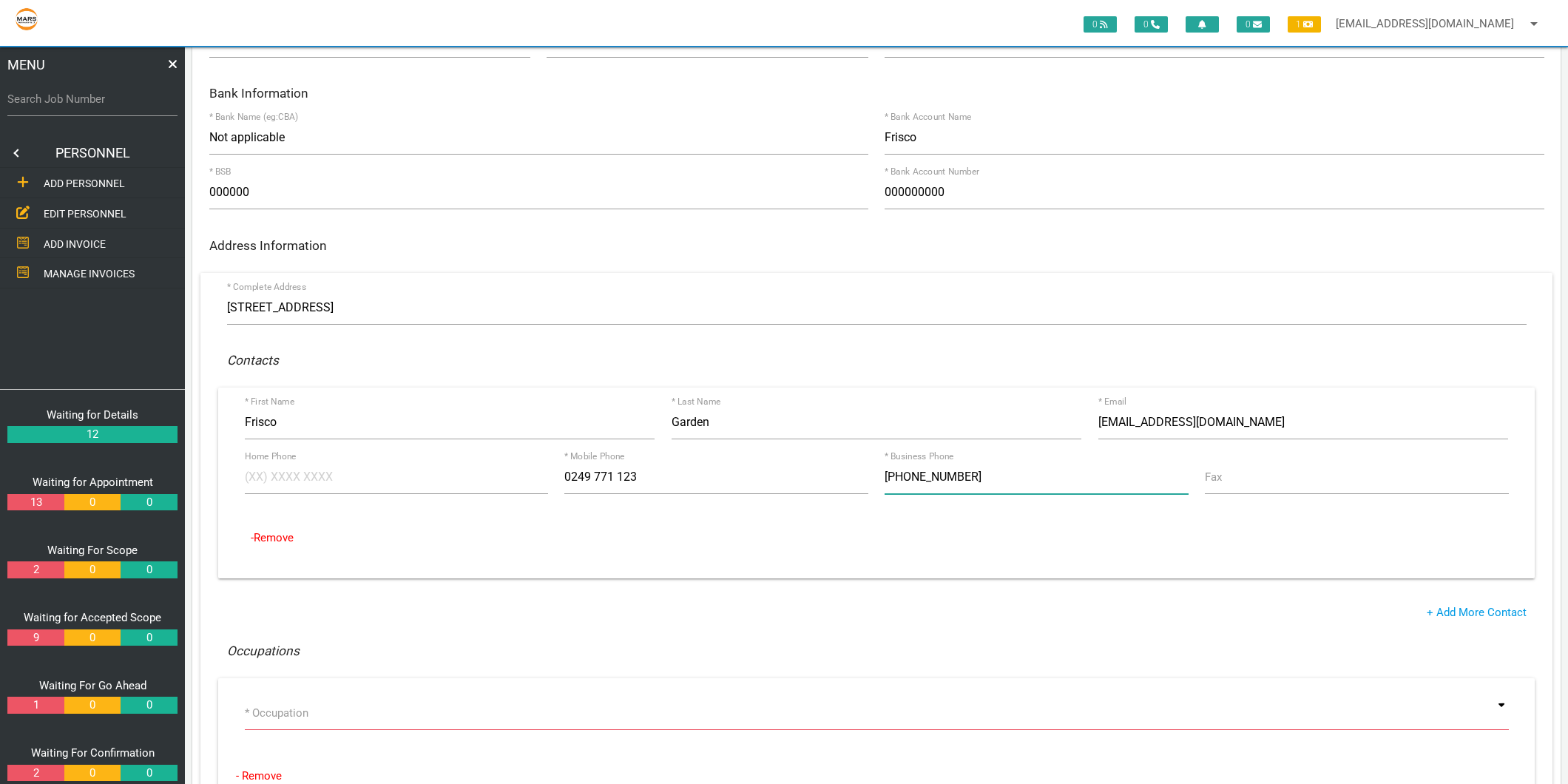
scroll to position [246, 0]
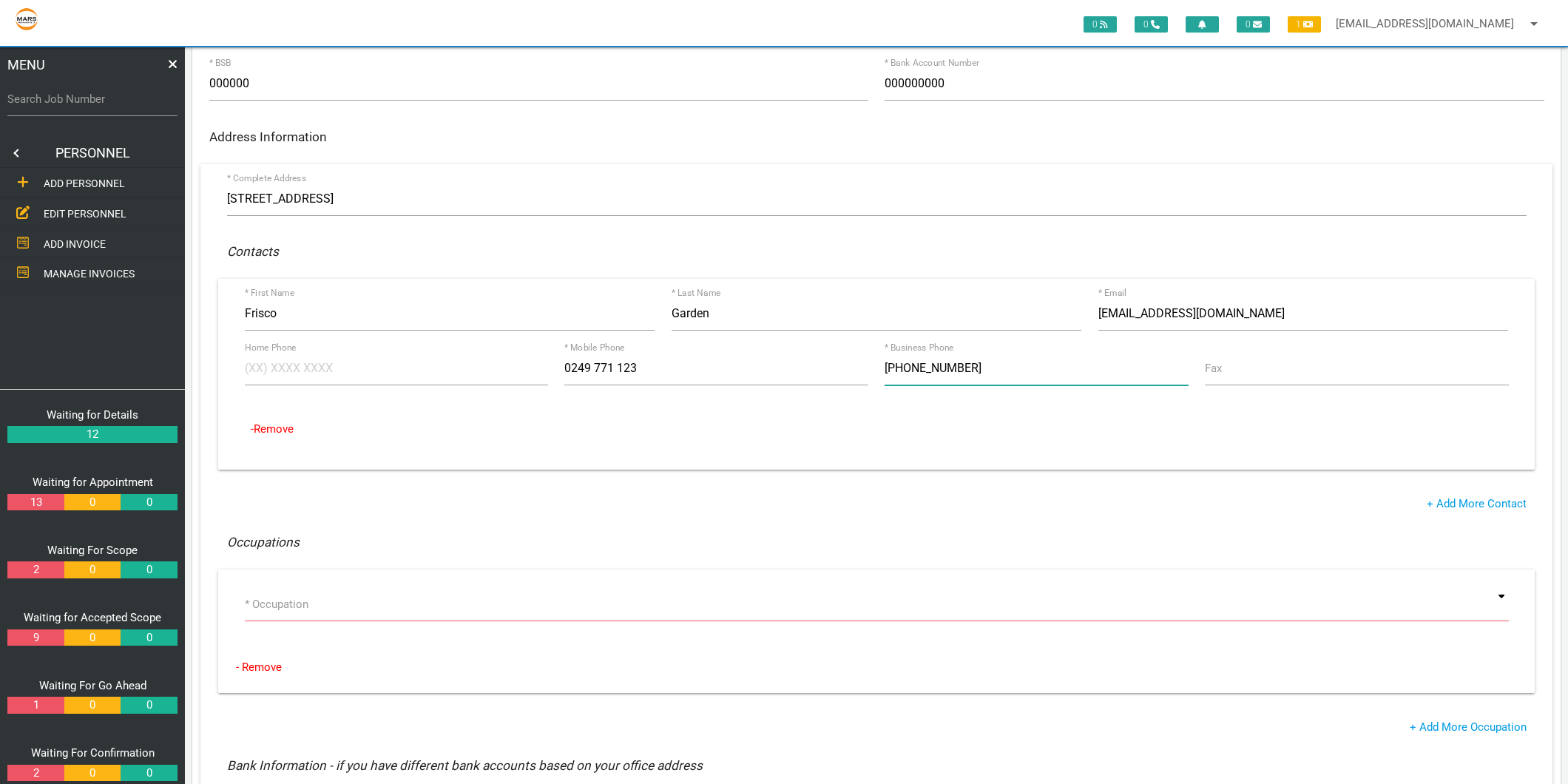
type input "(02) 4977 1123"
click at [297, 606] on input at bounding box center [877, 604] width 1264 height 34
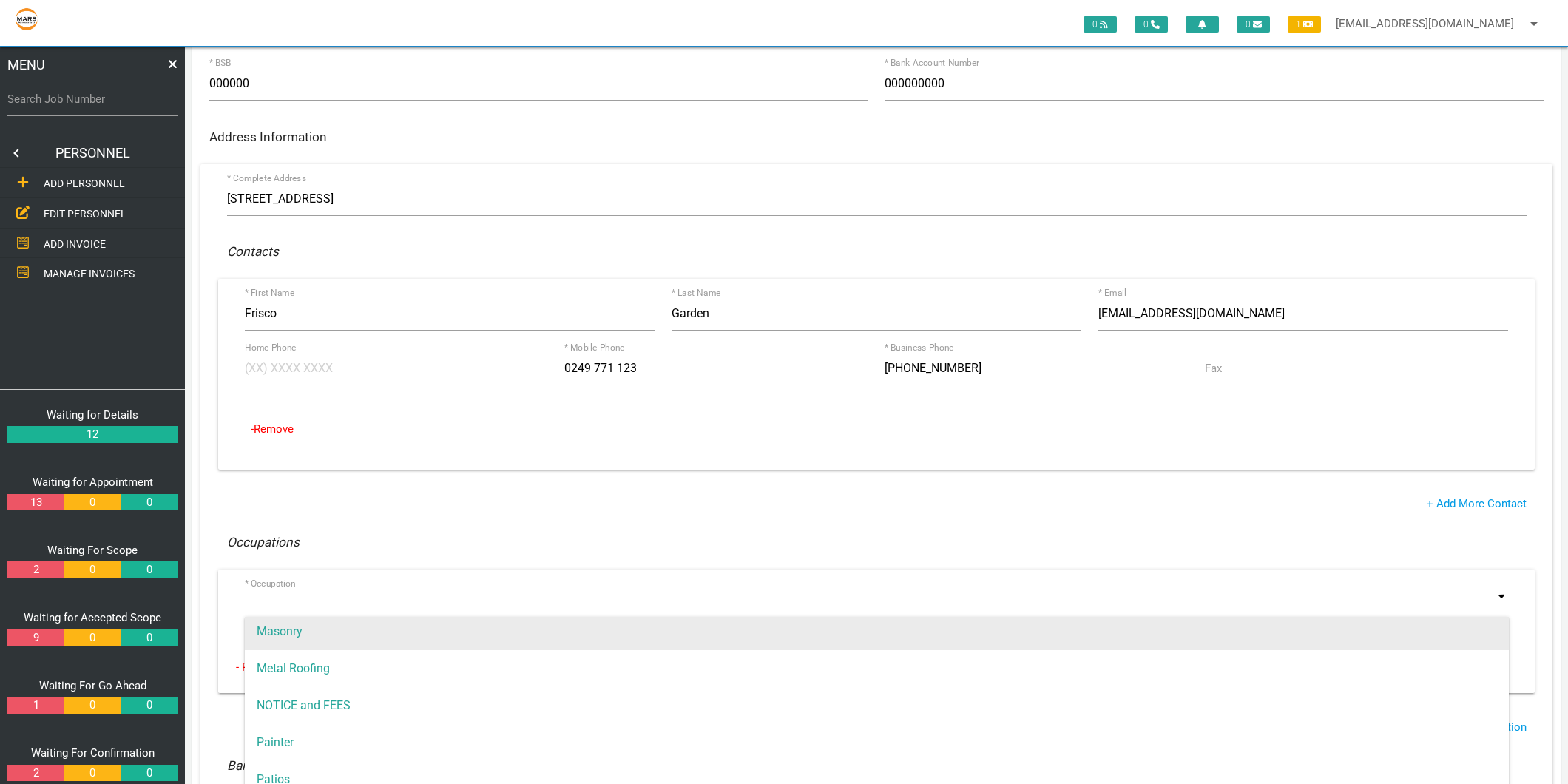
scroll to position [1068, 0]
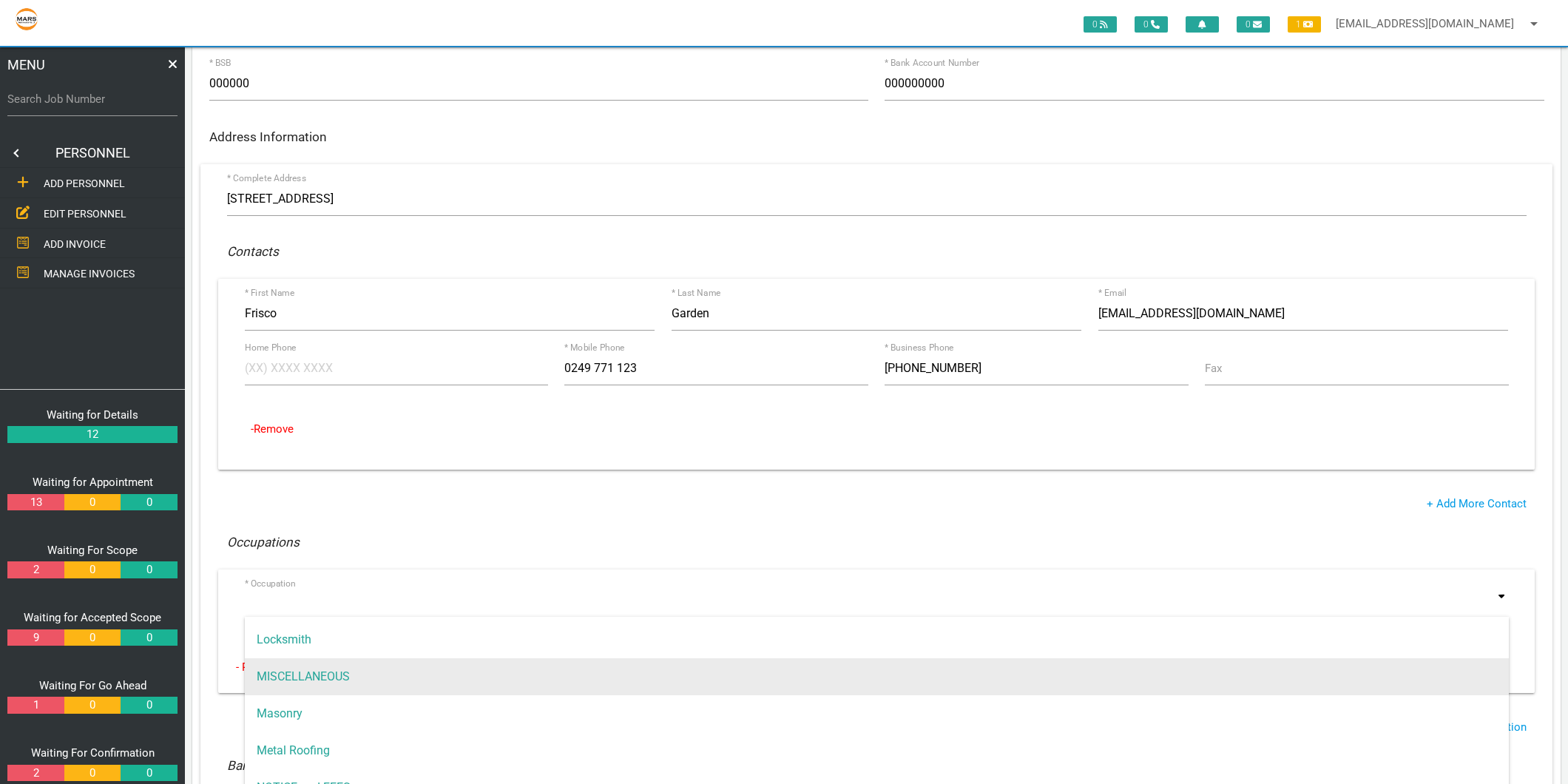
click at [293, 669] on span "MISCELLANEOUS" at bounding box center [877, 677] width 1264 height 37
type input "MISCELLANEOUS"
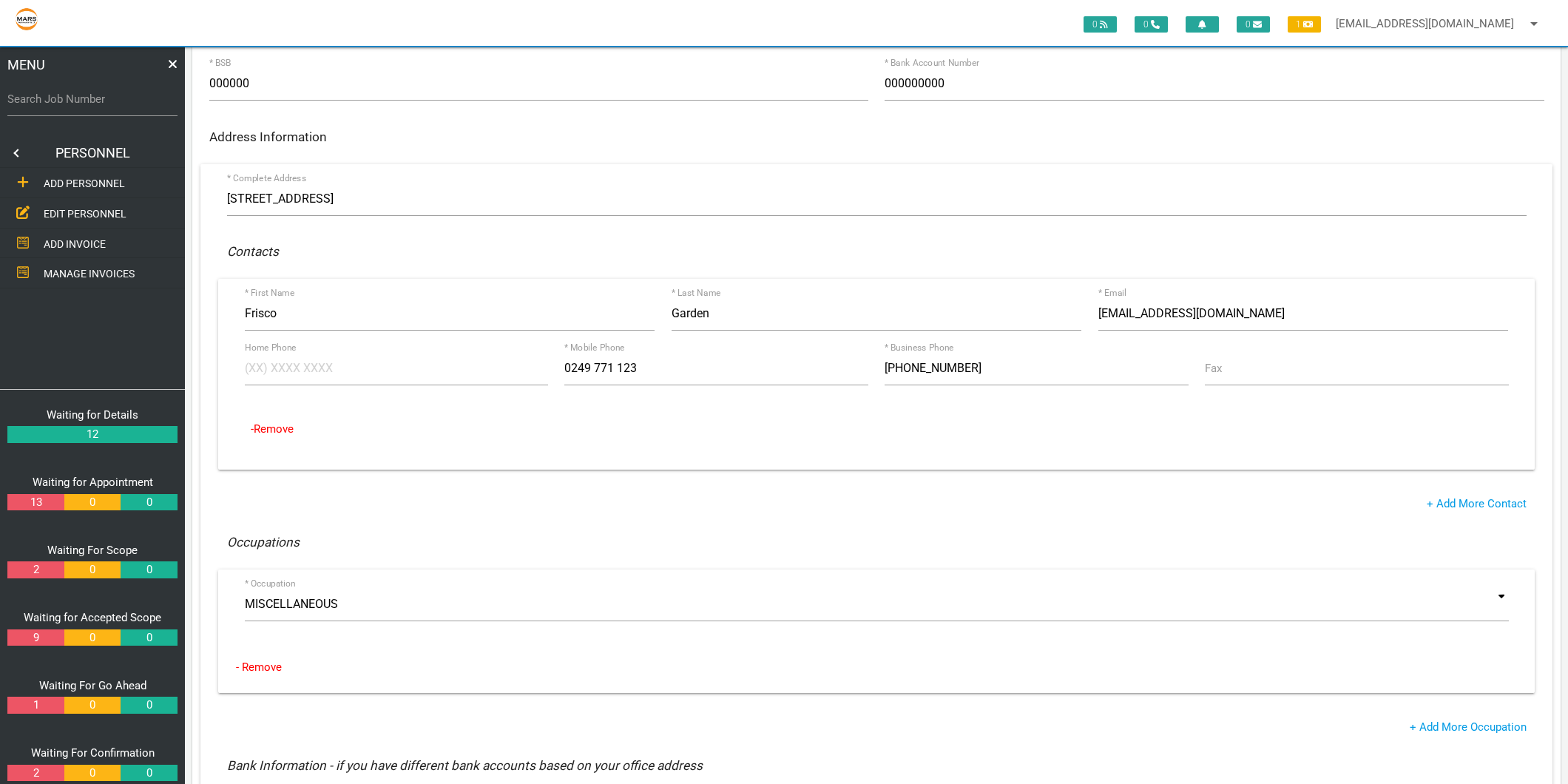
click at [334, 517] on div "* Complete Address 388 Freemans Dr, Cooranbong NSW 2265, Australia * Street No.…" at bounding box center [876, 557] width 1351 height 787
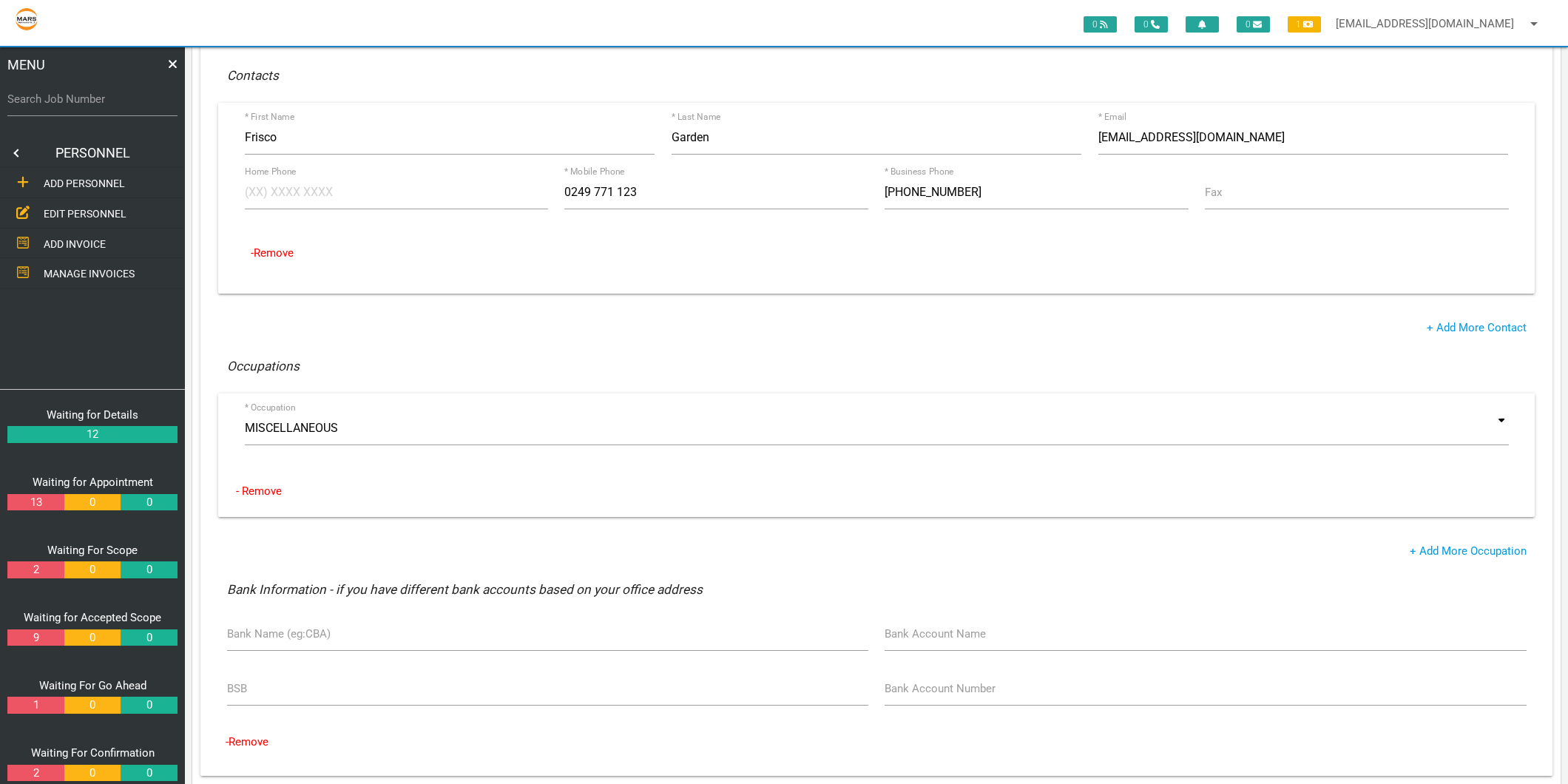
scroll to position [493, 0]
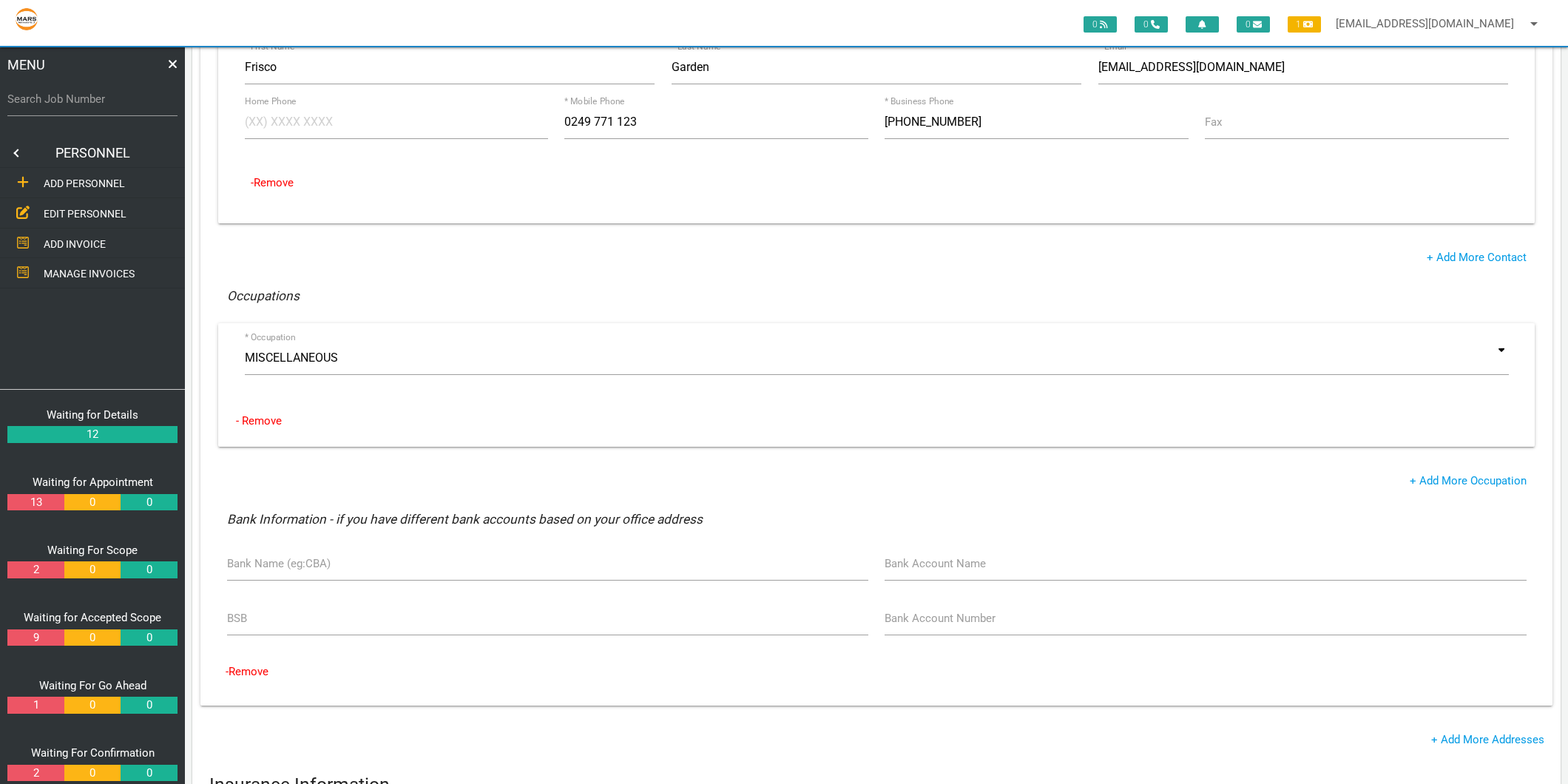
click at [322, 488] on div "+ Add More Occupation" at bounding box center [877, 481] width 1317 height 17
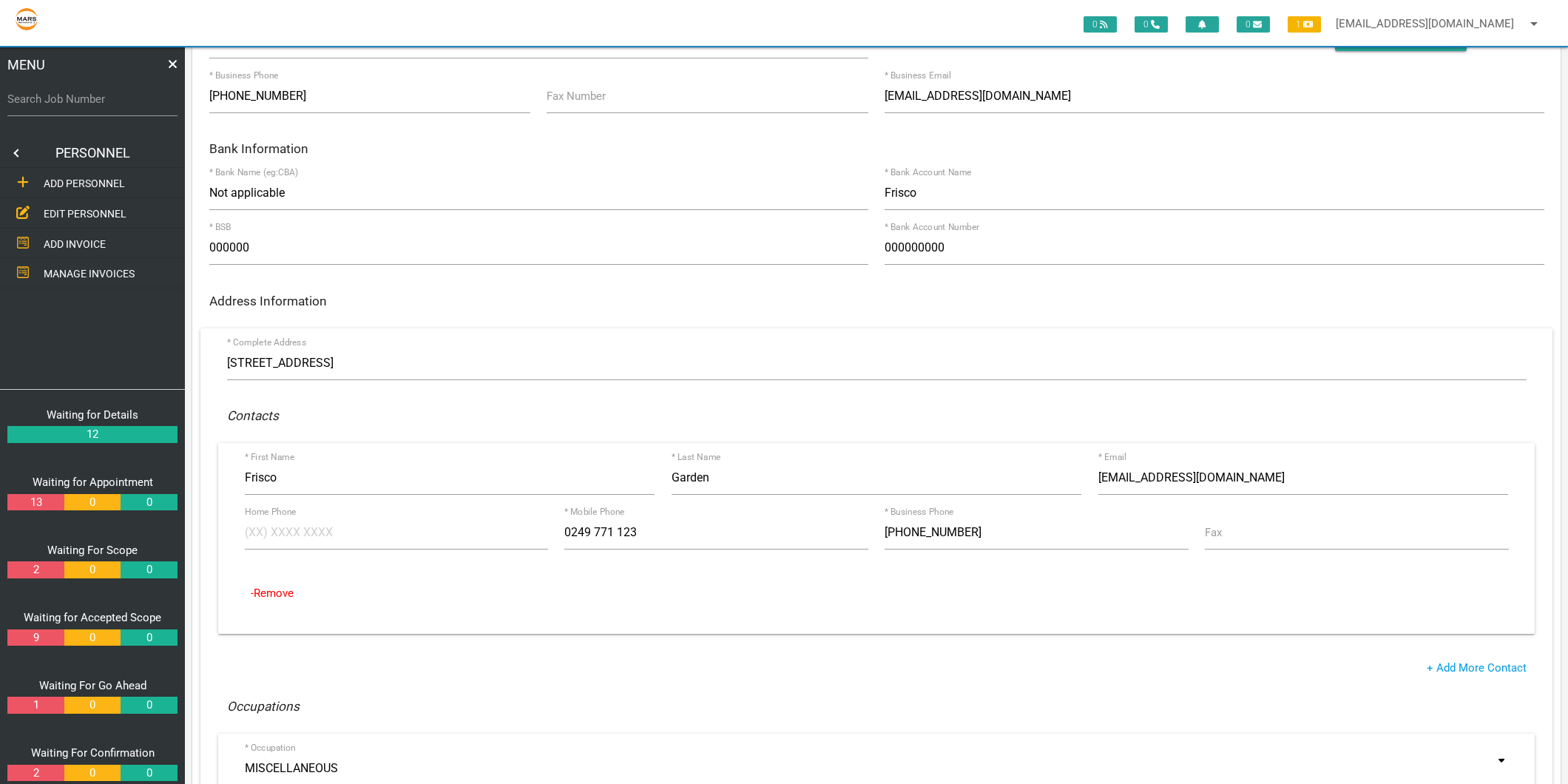
scroll to position [0, 0]
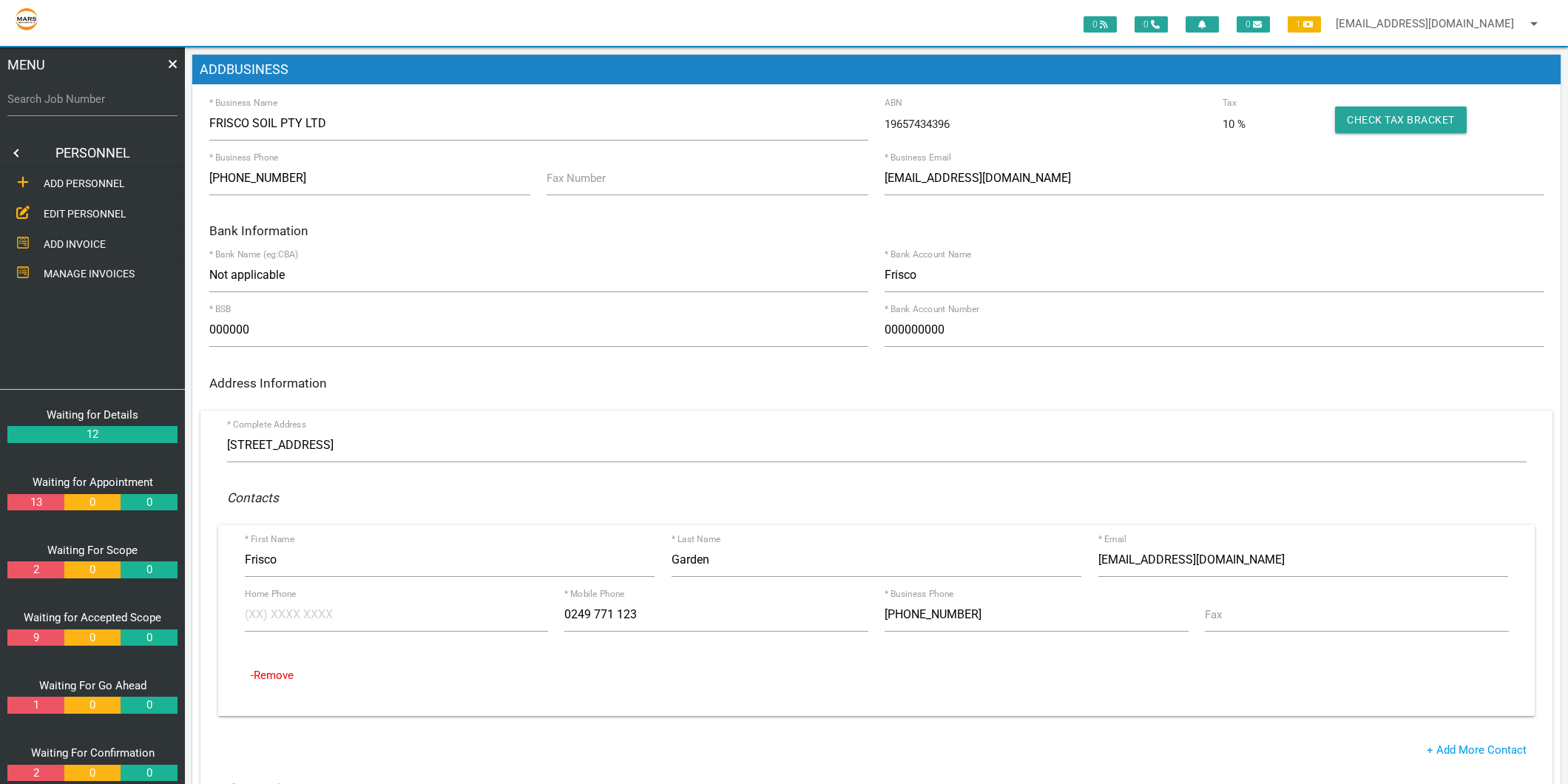
click at [772, 74] on h1 "ADD BUSINESS" at bounding box center [876, 69] width 1368 height 30
click at [766, 93] on div "ADD BUSINESS * Business Name FRISCO SOIL PTY LTD 19657434396 ABN 10 % Tax Check…" at bounding box center [876, 740] width 1368 height 1371
click at [238, 377] on h6 "Address Information" at bounding box center [876, 383] width 1334 height 14
click at [238, 365] on form "* Business Name FRISCO SOIL PTY LTD 19657434396 ABN 10 % Tax Check Tax Bracket …" at bounding box center [876, 762] width 1368 height 1312
click at [1532, 88] on div "ADD BUSINESS * Business Name FRISCO SOIL PTY LTD 19657434396 ABN 10 % Tax Check…" at bounding box center [876, 740] width 1368 height 1371
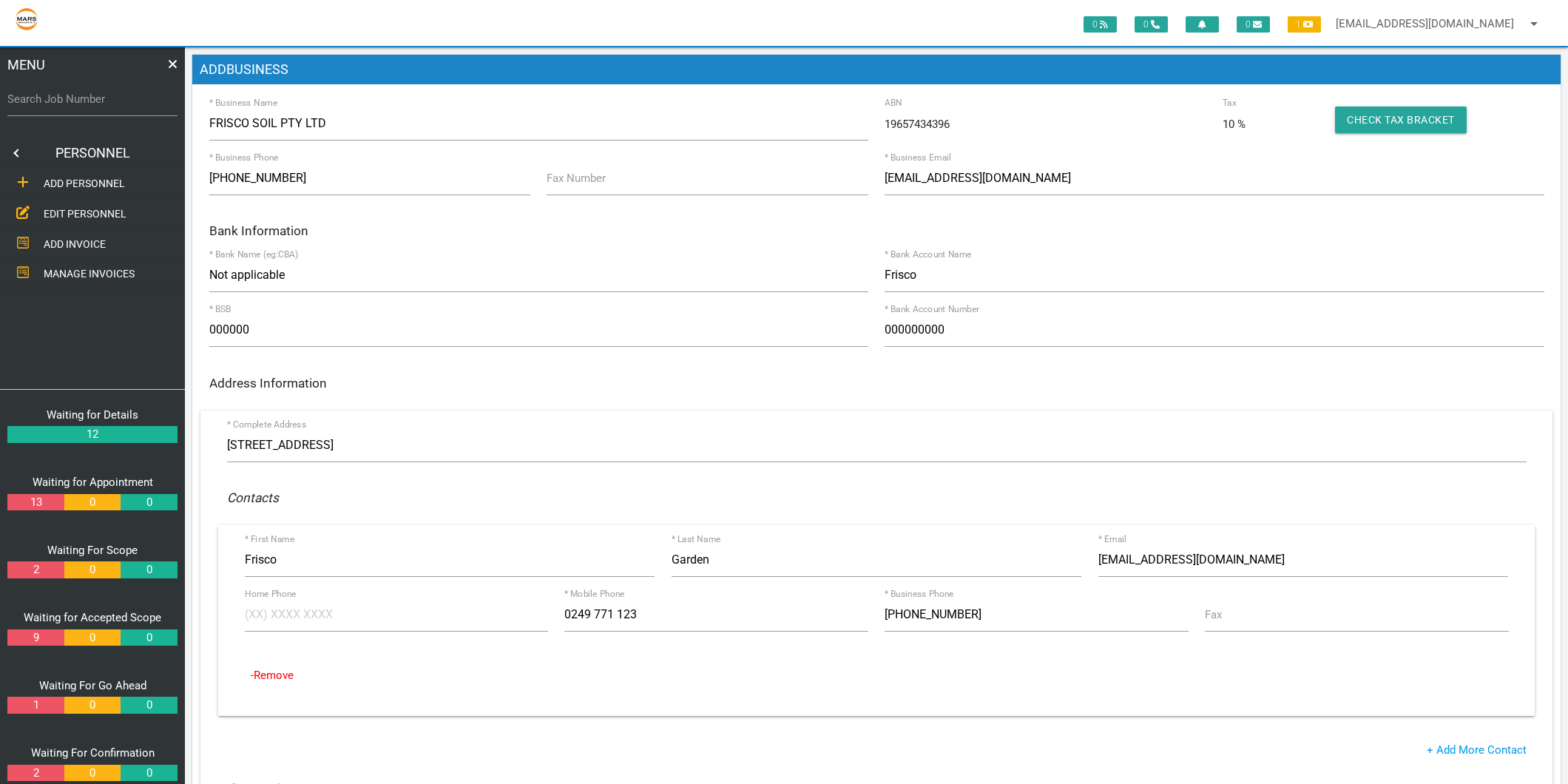
click at [1528, 93] on div "ADD BUSINESS * Business Name FRISCO SOIL PTY LTD 19657434396 ABN 10 % Tax Check…" at bounding box center [876, 740] width 1368 height 1371
click at [212, 104] on label "* Business Name" at bounding box center [243, 103] width 68 height 14
click at [212, 106] on input "FRISCO SOIL PTY LTD" at bounding box center [539, 123] width 659 height 34
click at [942, 225] on h6 "Bank Information" at bounding box center [876, 231] width 1334 height 14
type input "(02) 4977 1123"
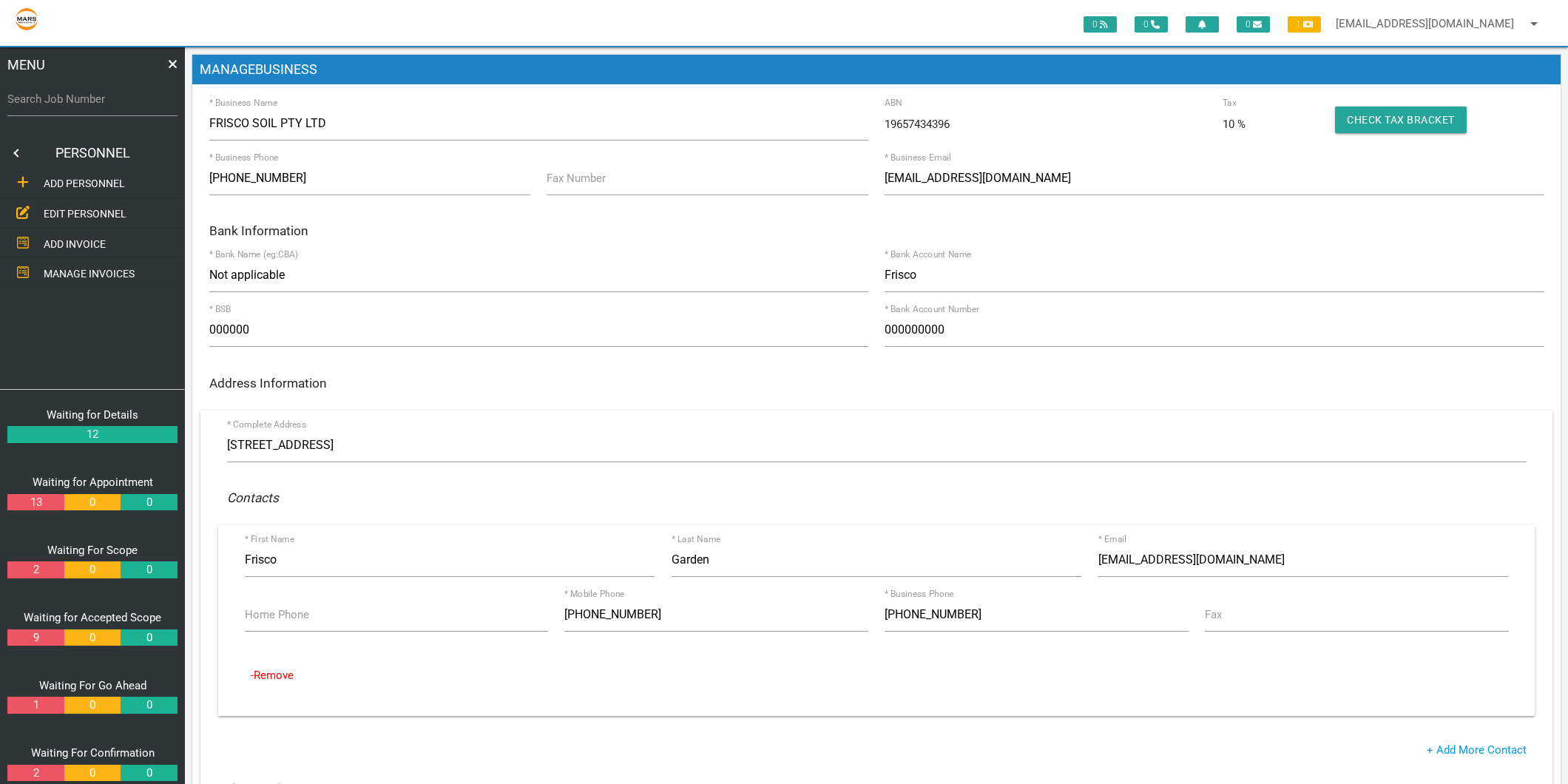
click at [65, 99] on label "Search Job Number" at bounding box center [93, 99] width 170 height 17
click at [65, 99] on input "Search Job Number" at bounding box center [93, 99] width 170 height 34
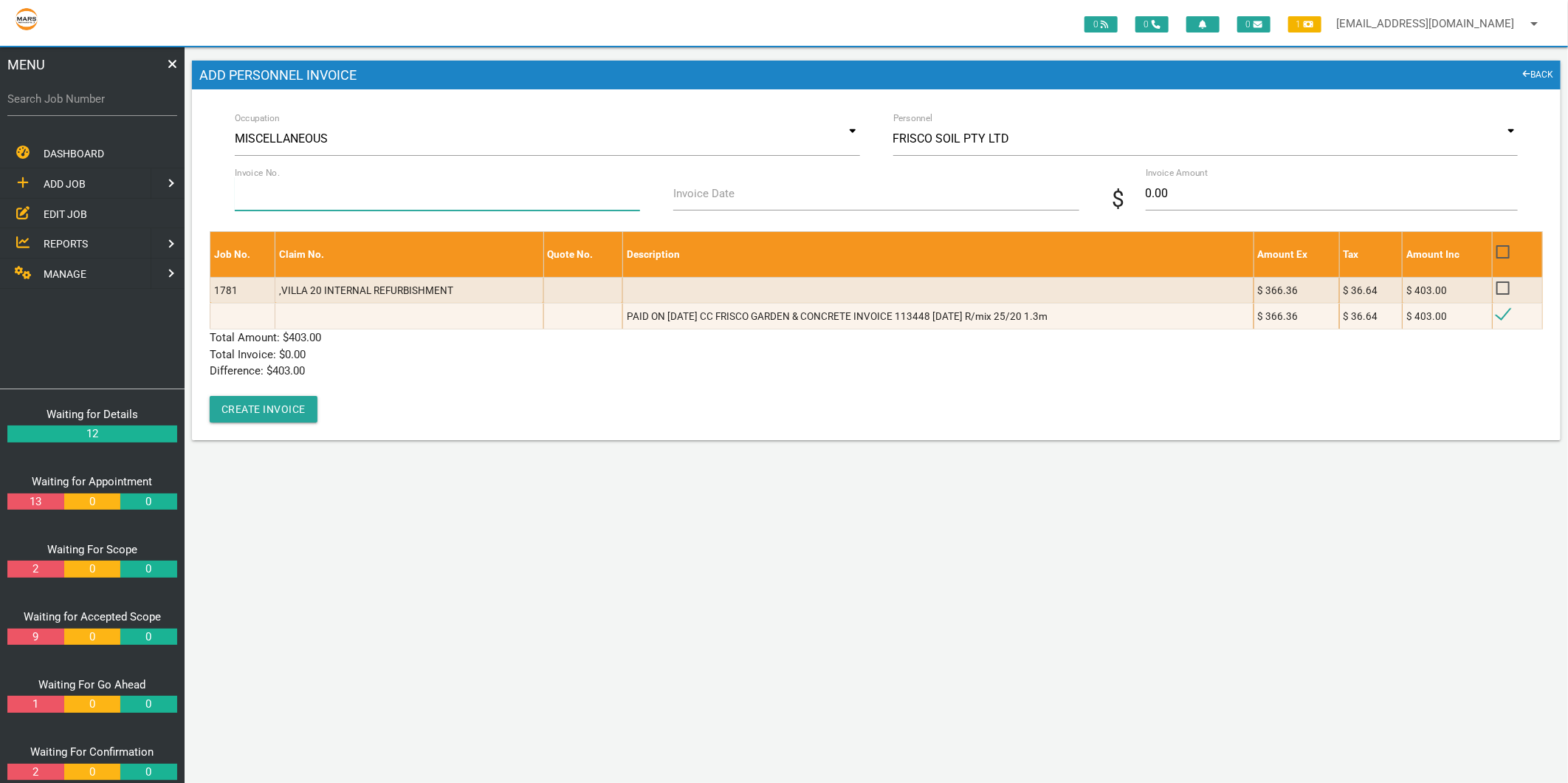
click at [343, 197] on input "Invoice No." at bounding box center [438, 193] width 405 height 34
type input "113448"
click at [695, 193] on label "Invoice Date" at bounding box center [704, 194] width 61 height 17
click at [695, 193] on input "Invoice Date" at bounding box center [876, 193] width 405 height 34
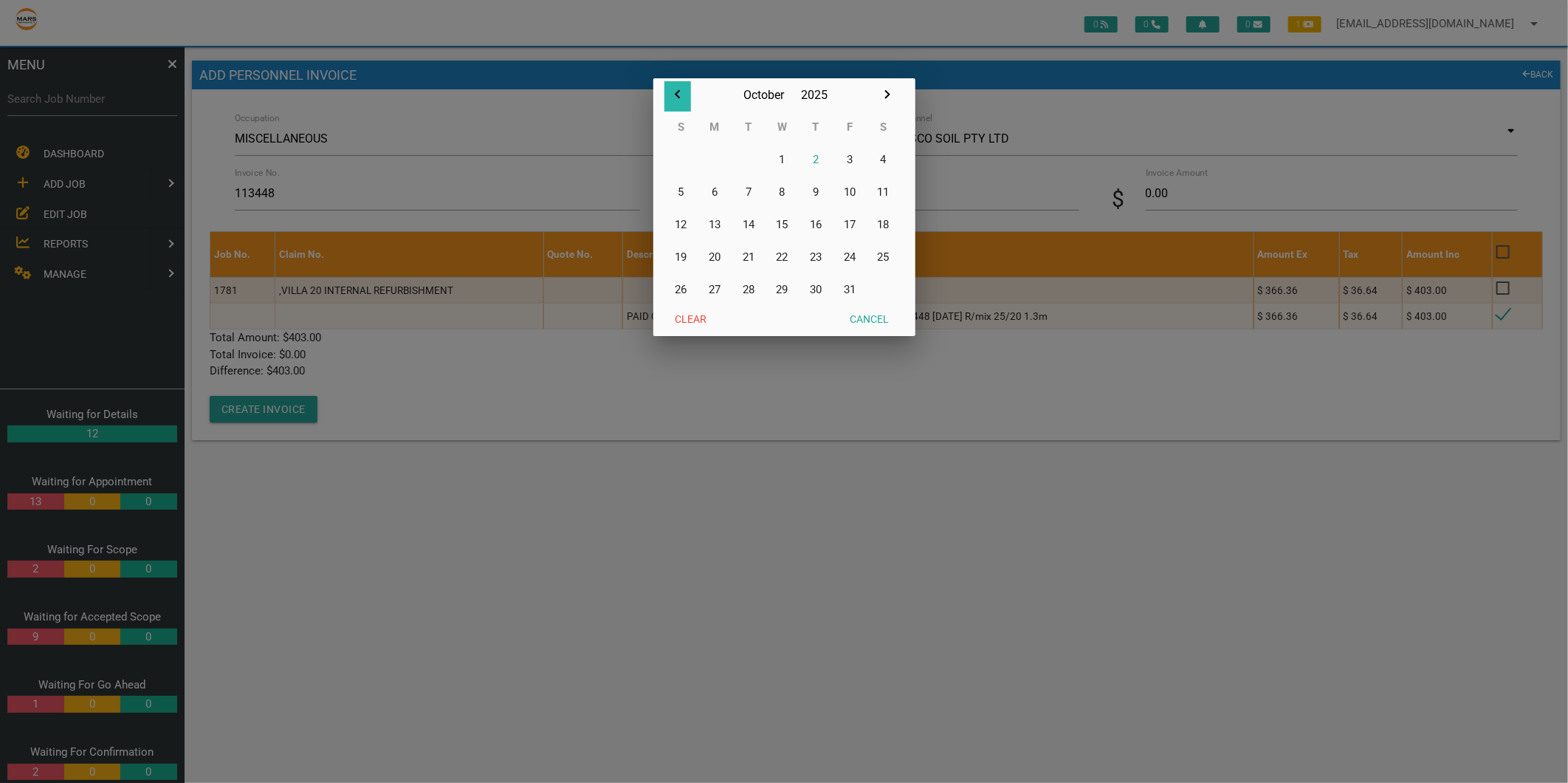
click at [679, 94] on icon "button" at bounding box center [678, 94] width 18 height 18
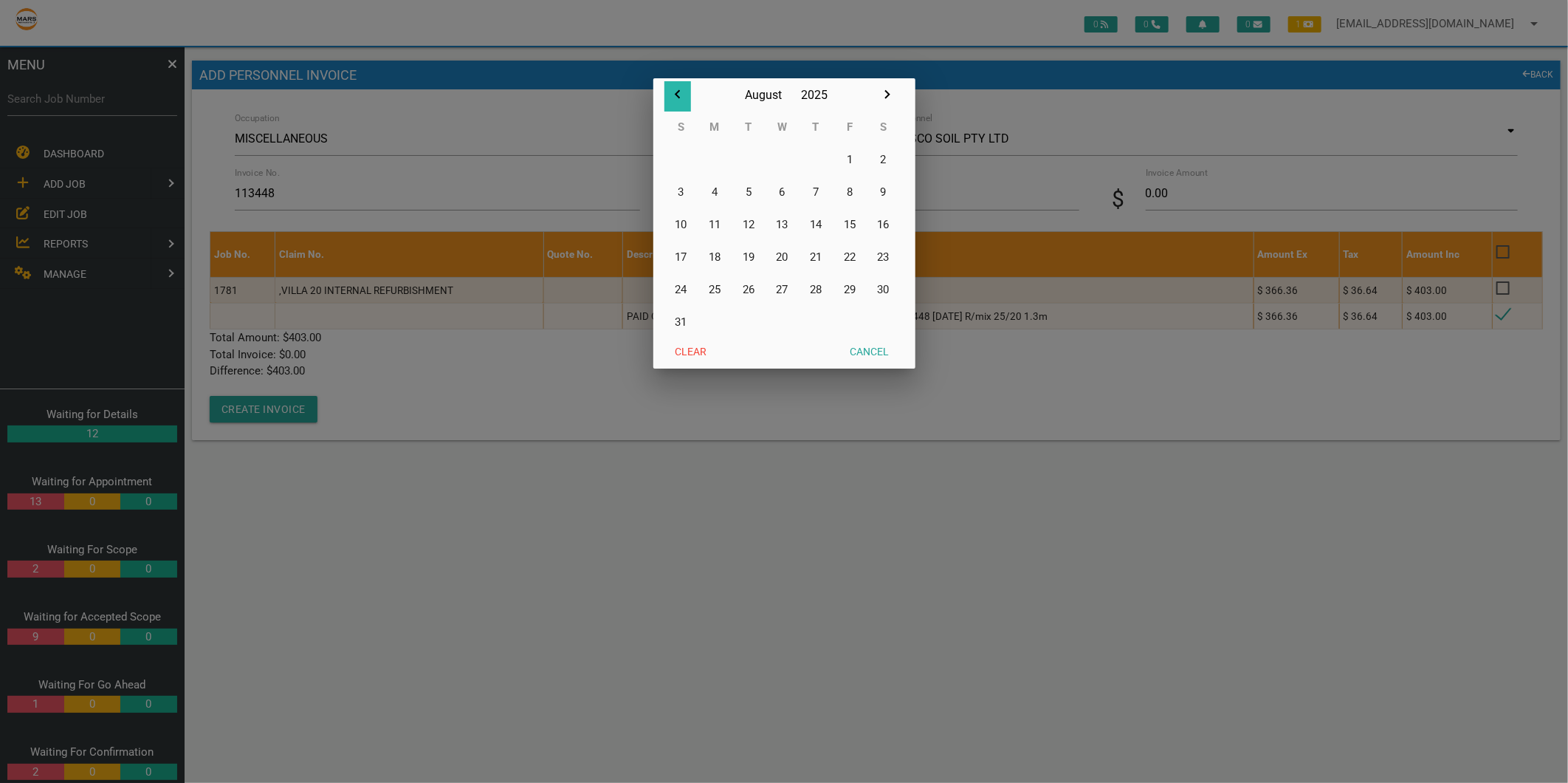
click at [679, 94] on icon "button" at bounding box center [678, 94] width 18 height 18
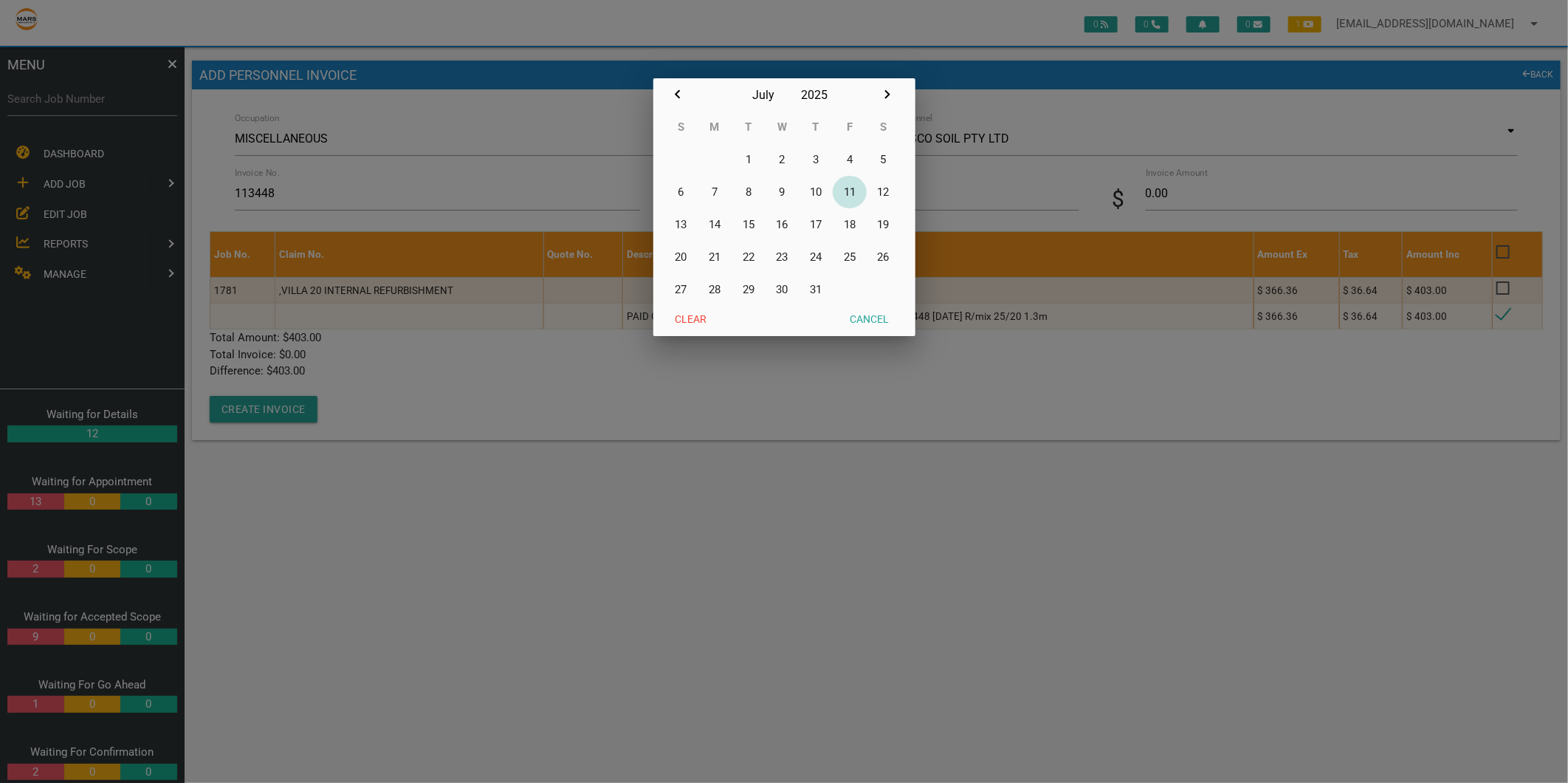
click at [849, 188] on button "11" at bounding box center [850, 192] width 34 height 32
type input "[DATE]"
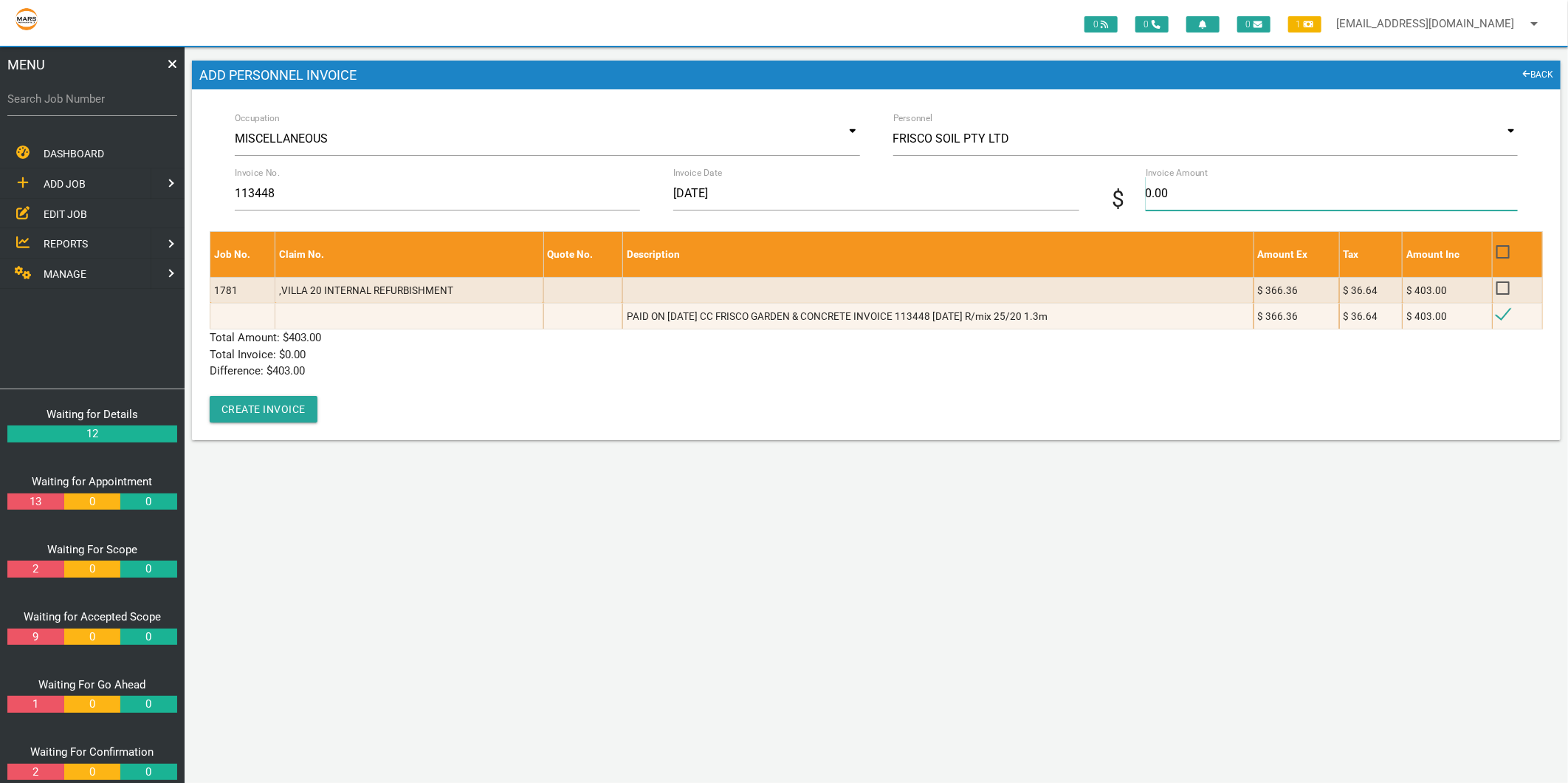
click at [1160, 204] on input "0.00" at bounding box center [1331, 193] width 372 height 34
type input "403"
click at [369, 338] on p "Total Amount: $ 403.00" at bounding box center [876, 338] width 1333 height 17
click at [282, 410] on button "Create Invoice" at bounding box center [263, 409] width 108 height 26
